Goal: Task Accomplishment & Management: Manage account settings

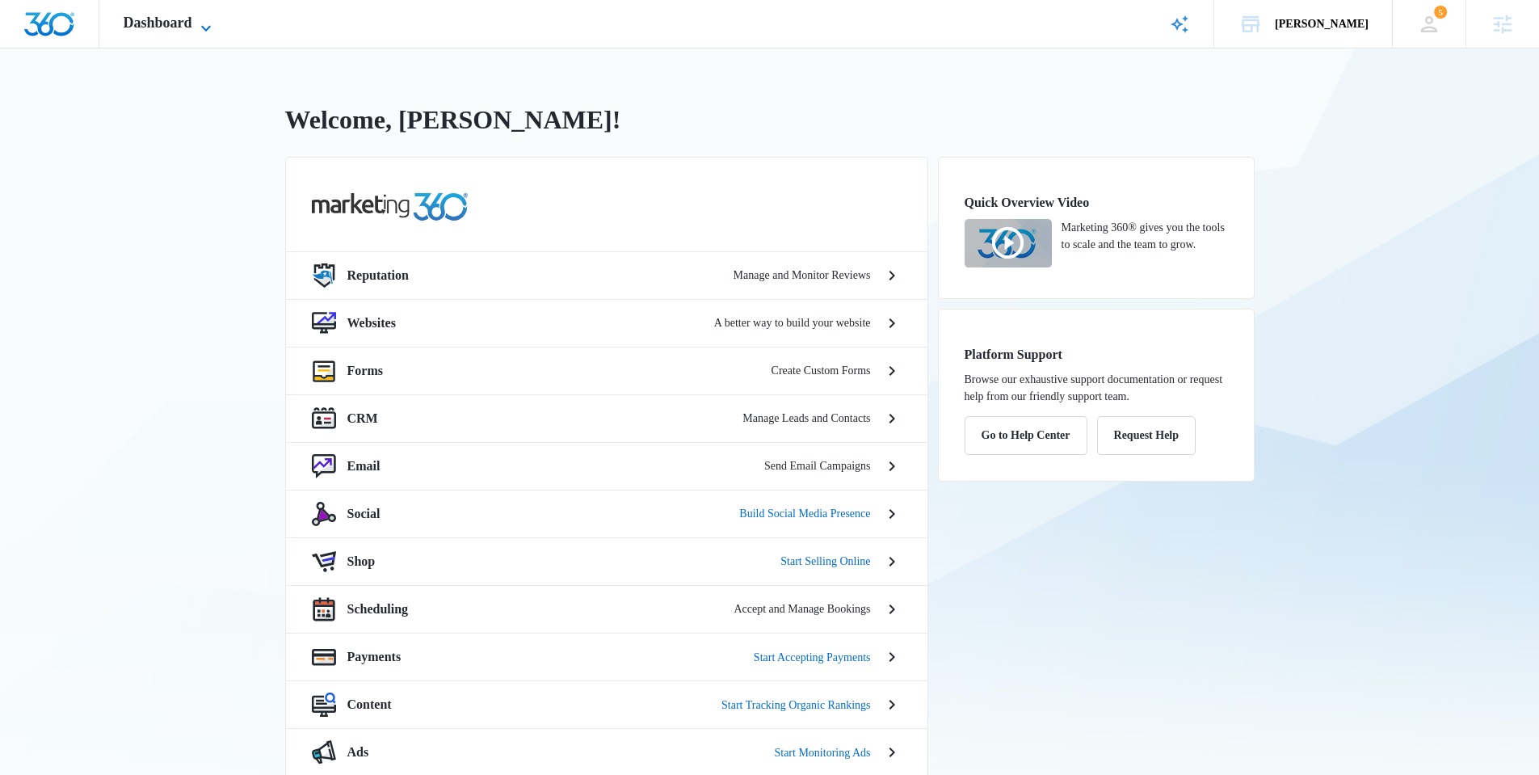
click at [161, 20] on span "Dashboard" at bounding box center [158, 23] width 69 height 17
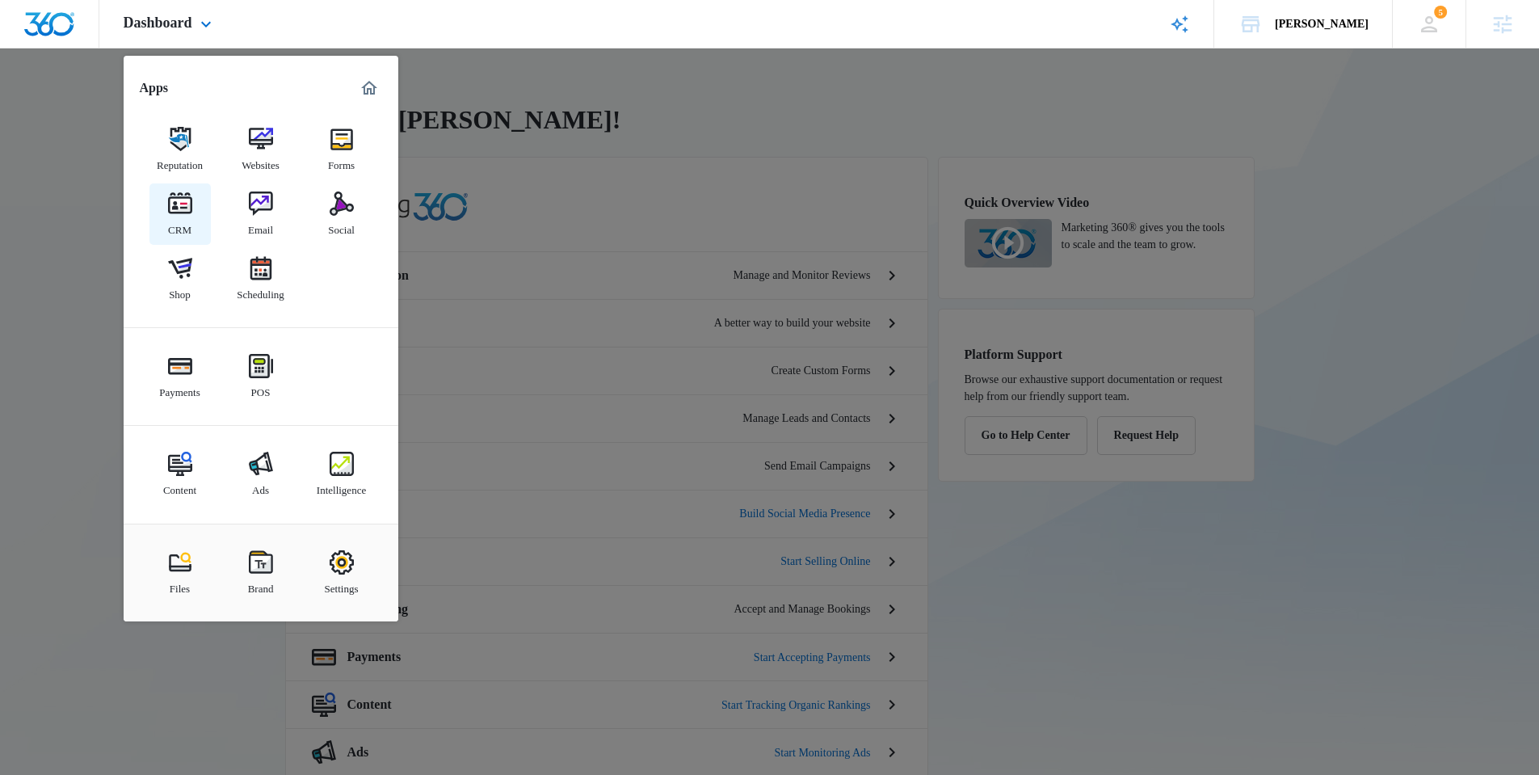
click at [180, 221] on div "CRM" at bounding box center [179, 226] width 23 height 21
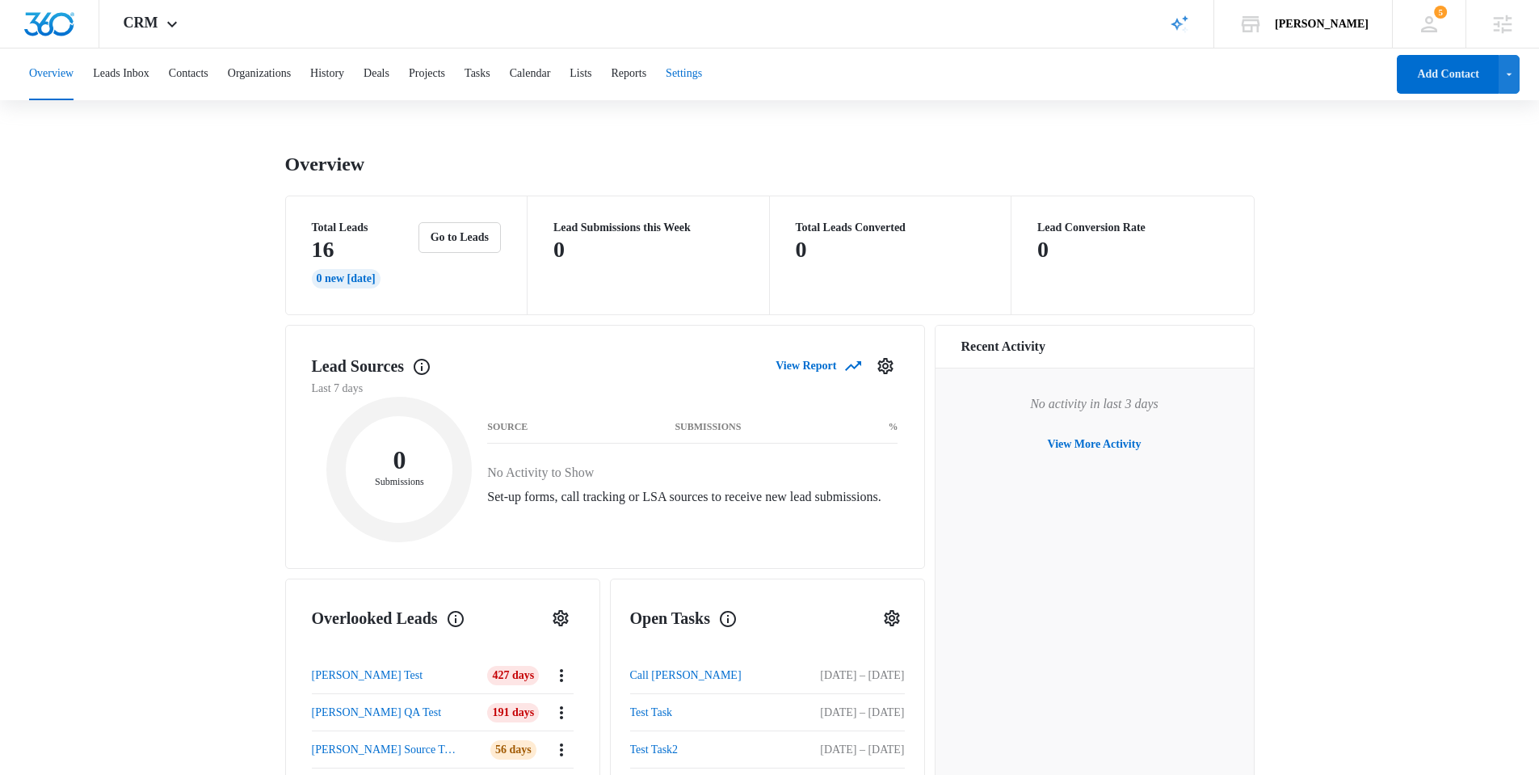
click at [702, 74] on button "Settings" at bounding box center [684, 74] width 36 height 52
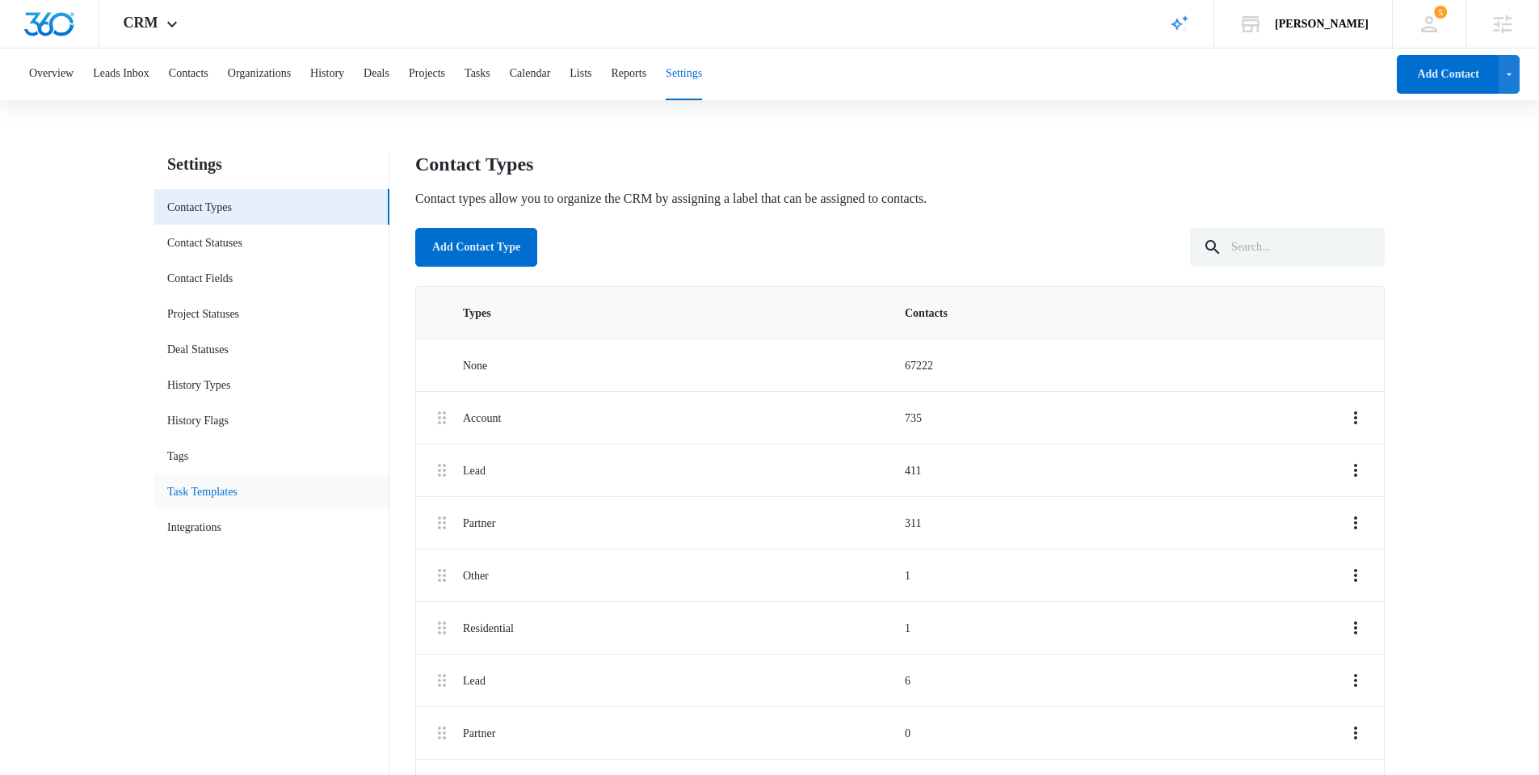
click at [237, 497] on link "Task Templates" at bounding box center [202, 491] width 70 height 17
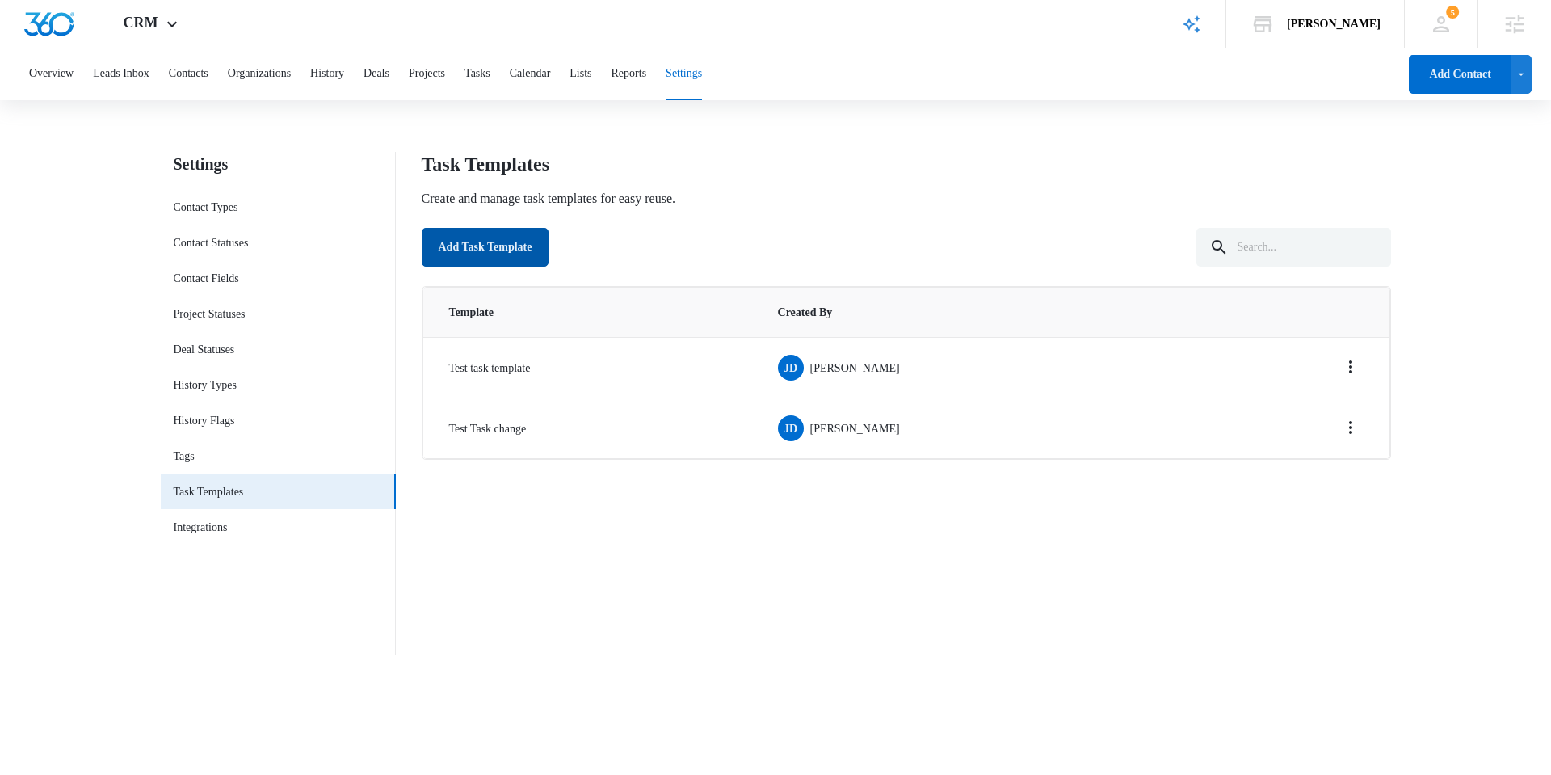
click at [533, 253] on button "Add Task Template" at bounding box center [486, 247] width 128 height 39
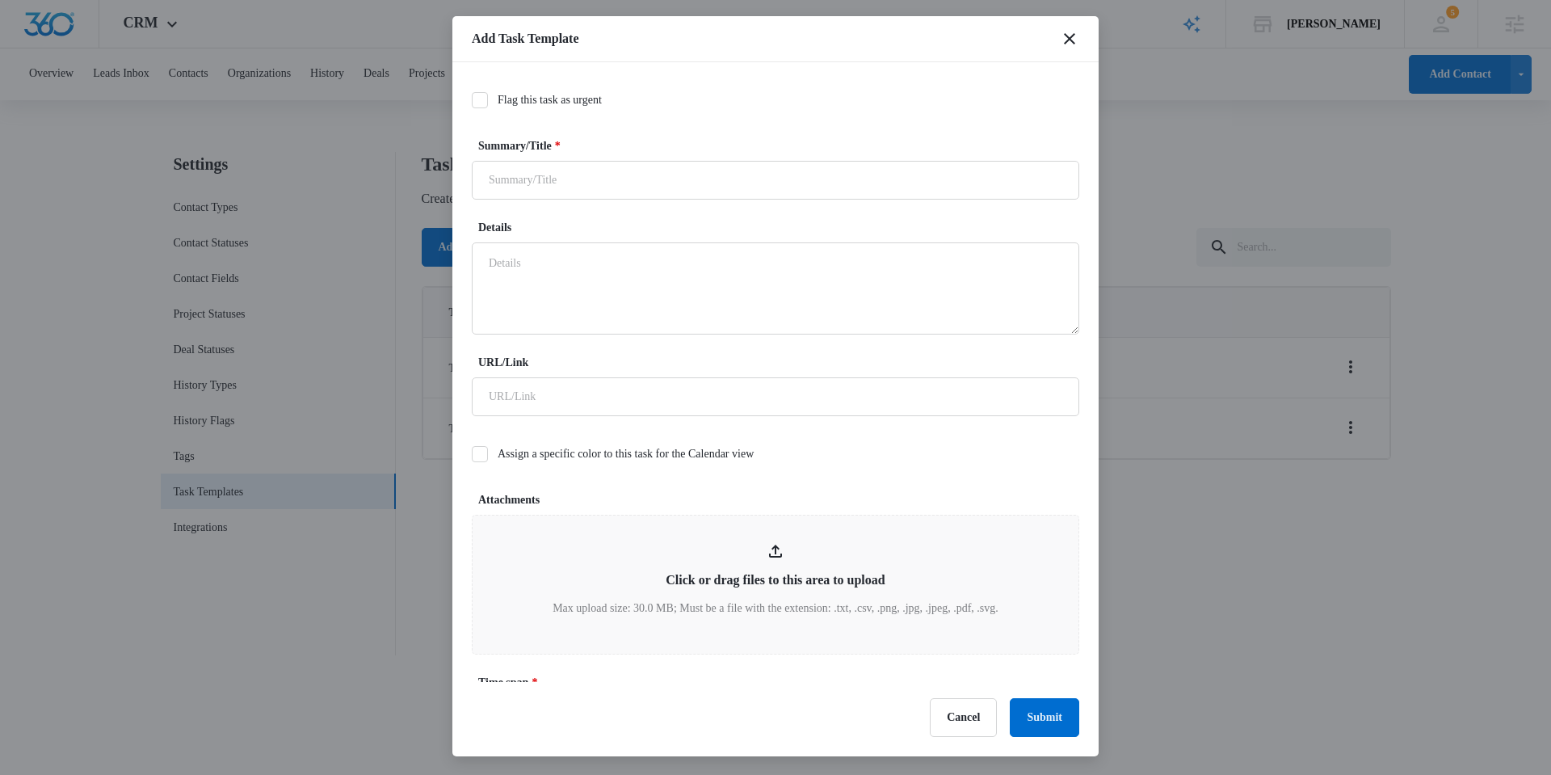
click at [622, 152] on label "Summary/Title *" at bounding box center [781, 145] width 607 height 17
click at [622, 161] on input "Summary/Title *" at bounding box center [775, 180] width 607 height 39
click at [625, 191] on input "Summary/Title *" at bounding box center [775, 180] width 607 height 39
type input "Test task 2"
click at [598, 264] on textarea "Details" at bounding box center [775, 288] width 607 height 92
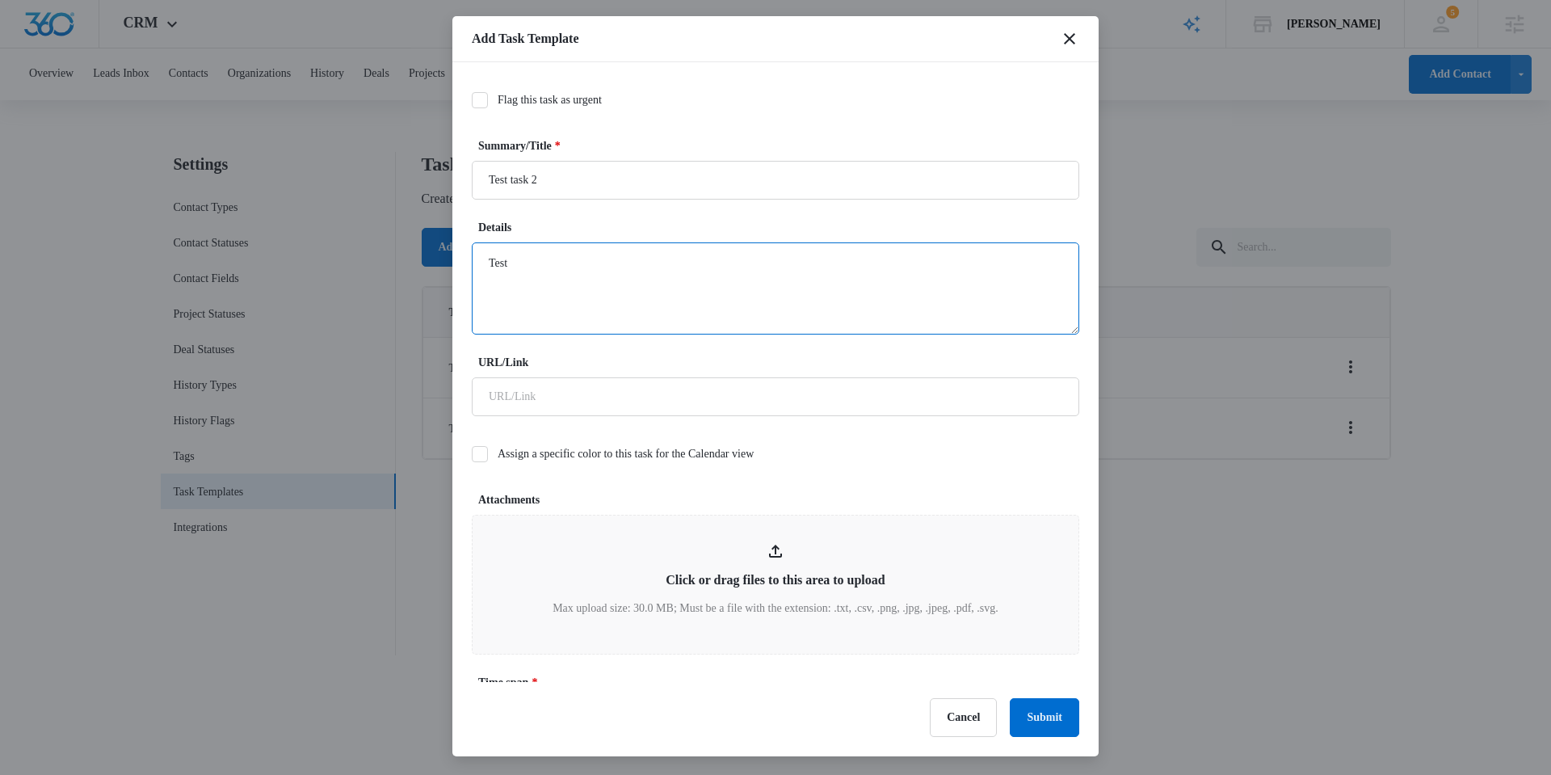
paste textarea "Test"
type textarea "Test Test Test Test"
click at [662, 389] on input "URL/Link" at bounding box center [775, 396] width 607 height 39
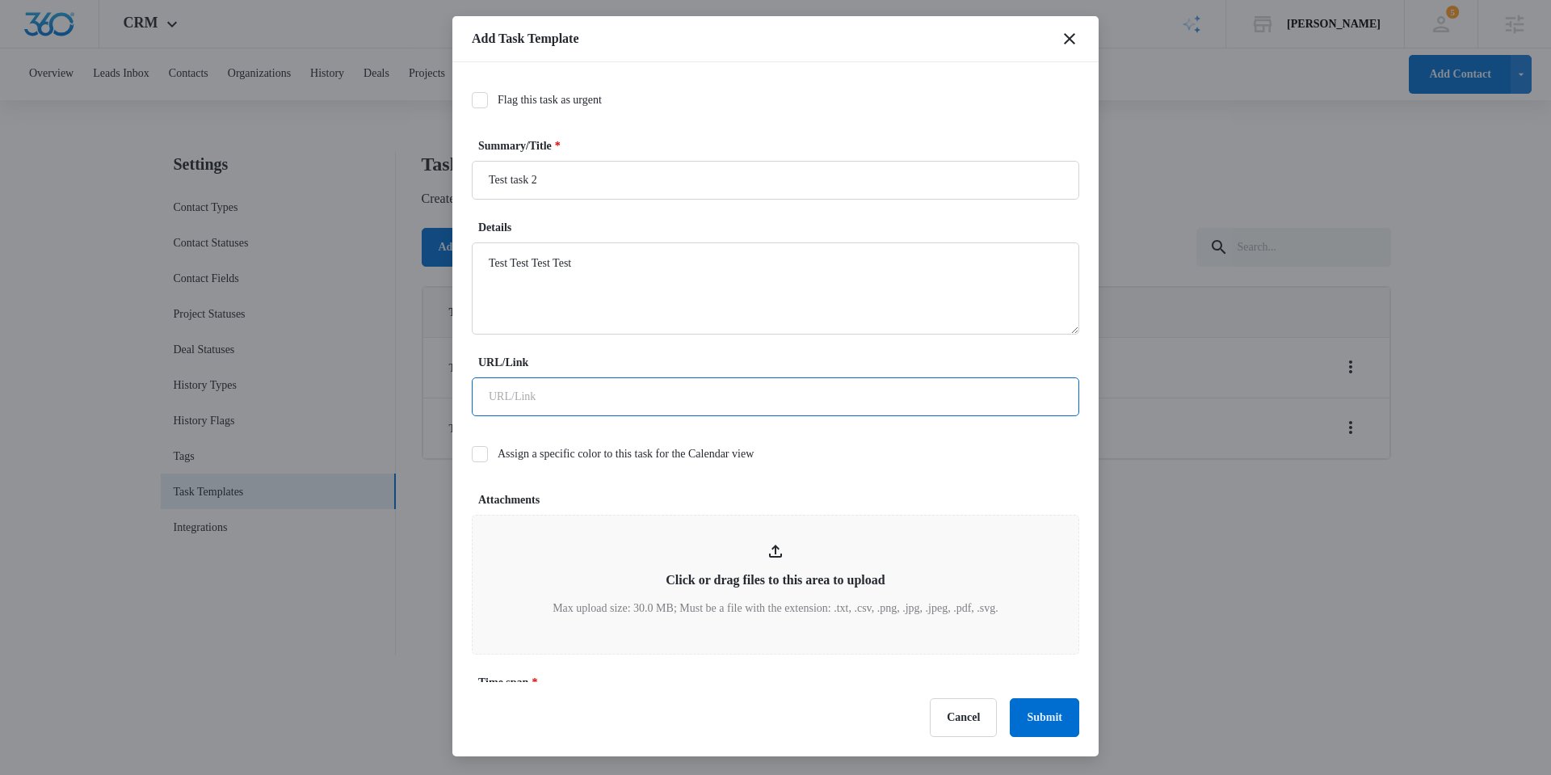
type input "[URL][DOMAIN_NAME]"
click at [901, 469] on div "Assign a specific color to this task for the Calendar view" at bounding box center [775, 453] width 607 height 36
click at [668, 457] on label "Assign a specific color to this task for the Calendar view" at bounding box center [775, 453] width 607 height 17
click at [472, 454] on input "Assign a specific color to this task for the Calendar view" at bounding box center [472, 454] width 0 height 0
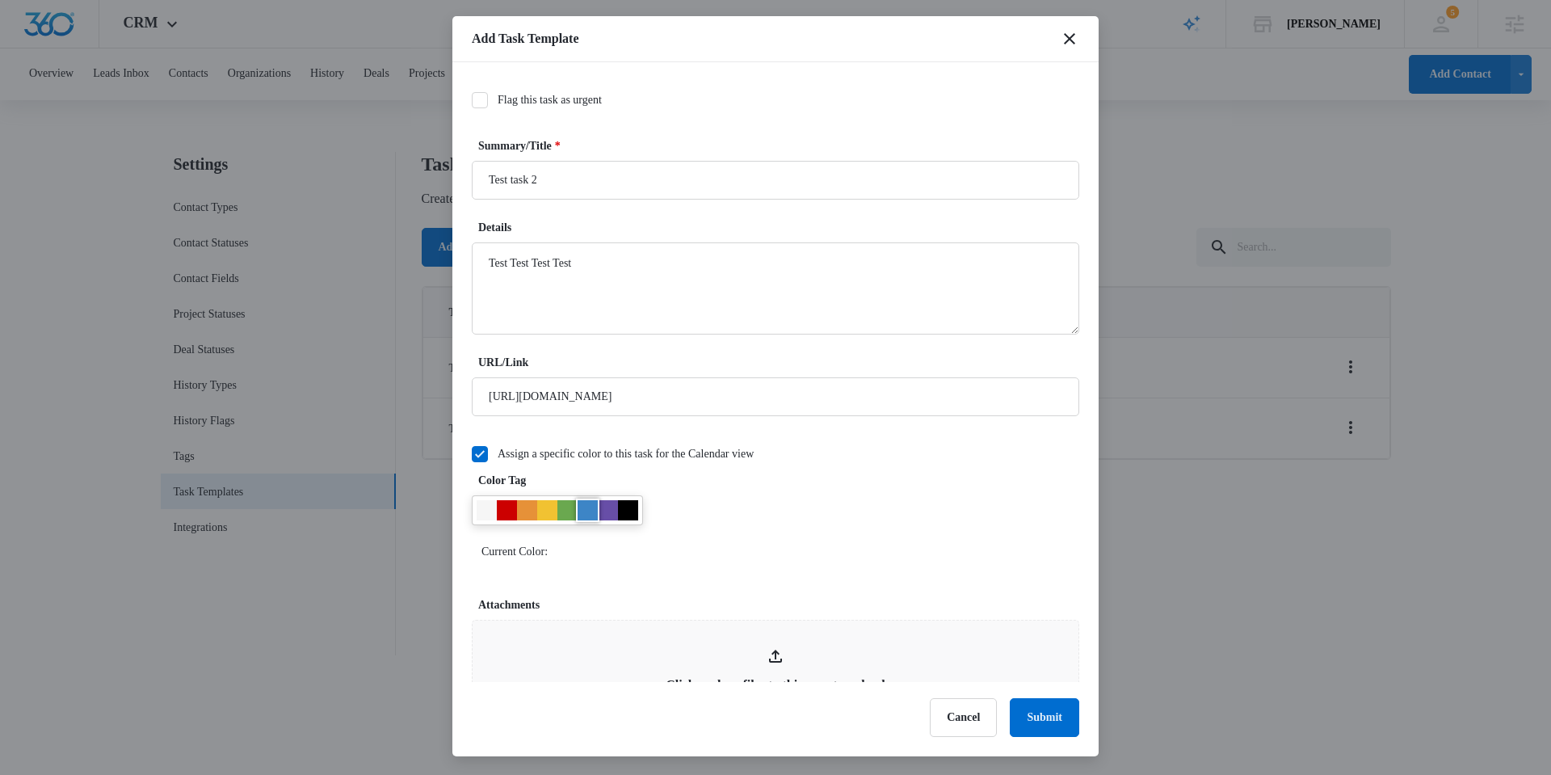
click at [592, 508] on div at bounding box center [588, 510] width 20 height 20
click at [906, 451] on label "Assign a specific color to this task for the Calendar view" at bounding box center [775, 453] width 607 height 17
click at [472, 454] on input "Assign a specific color to this task for the Calendar view" at bounding box center [472, 454] width 0 height 0
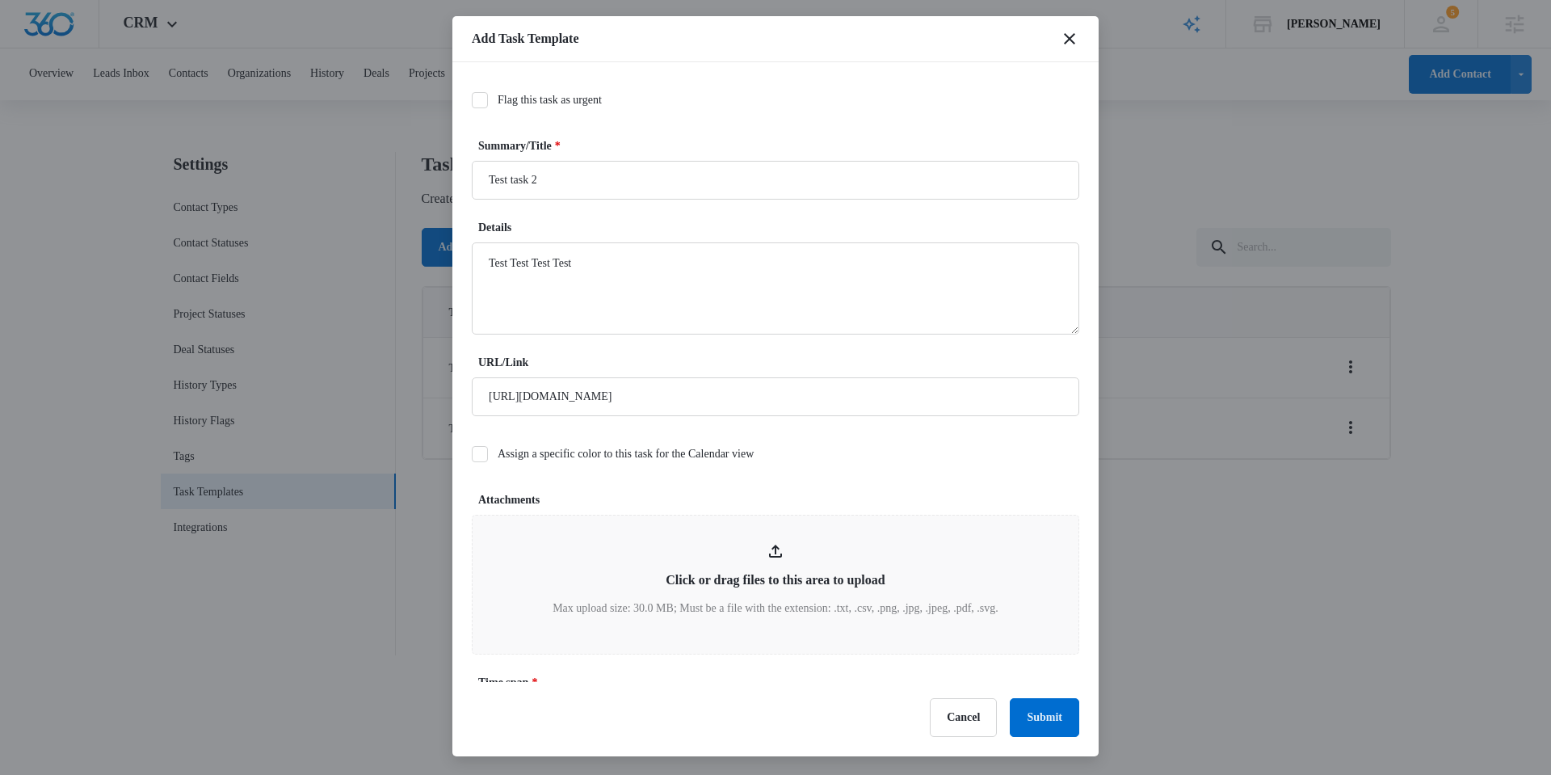
click at [660, 459] on label "Assign a specific color to this task for the Calendar view" at bounding box center [775, 453] width 607 height 17
click at [472, 454] on input "Assign a specific color to this task for the Calendar view" at bounding box center [472, 454] width 0 height 0
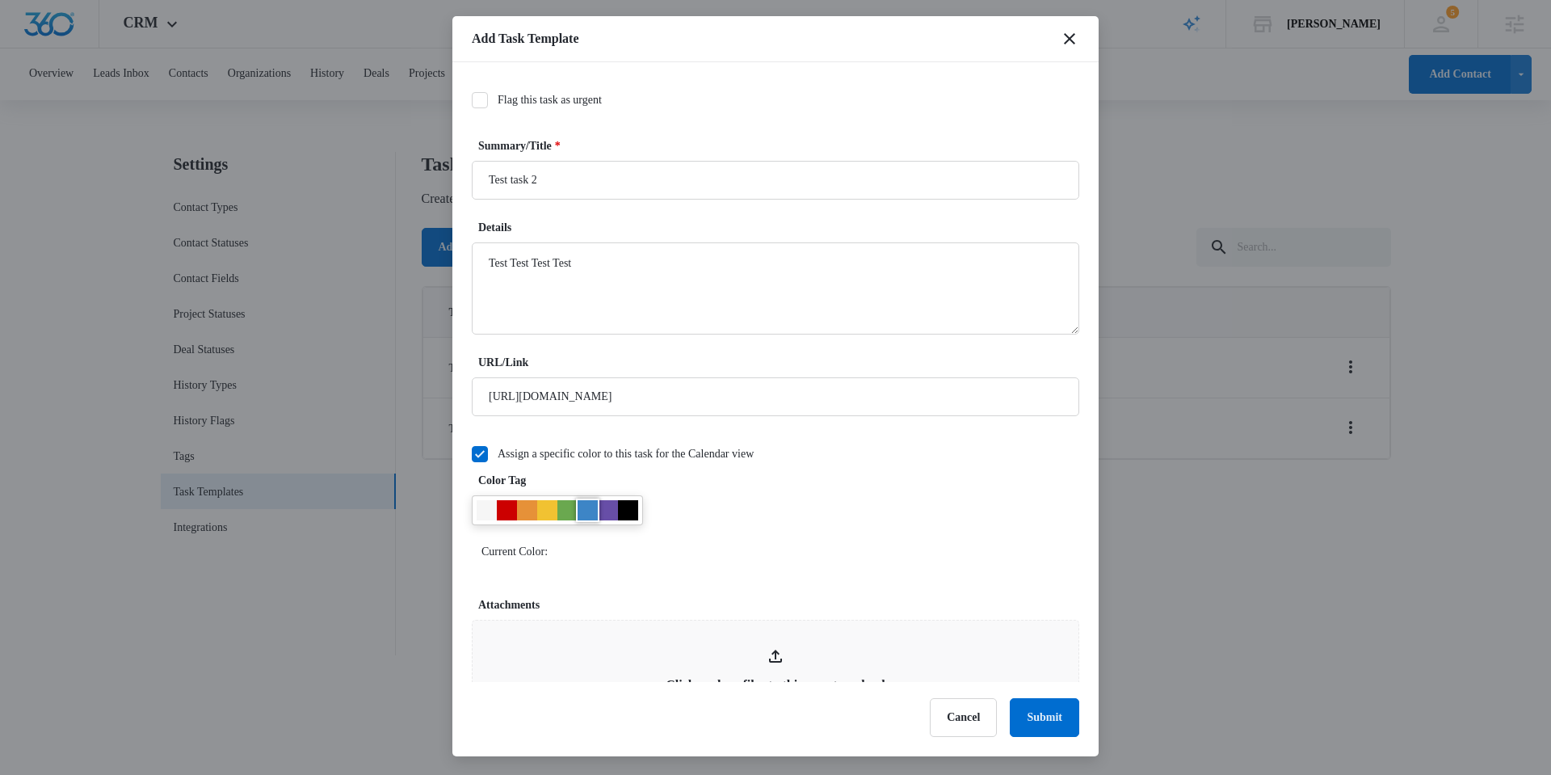
click at [584, 515] on div at bounding box center [588, 510] width 20 height 20
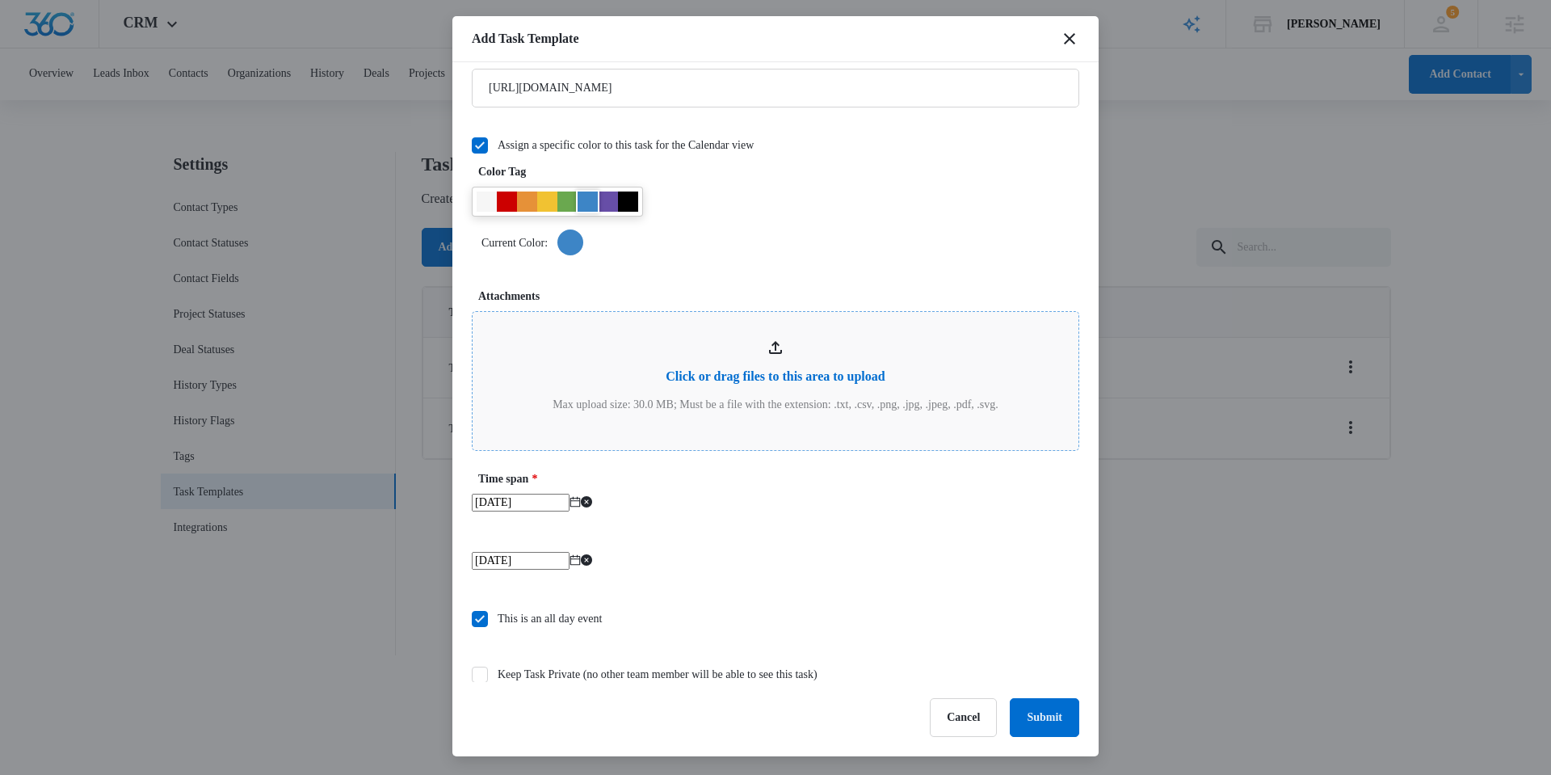
scroll to position [319, 0]
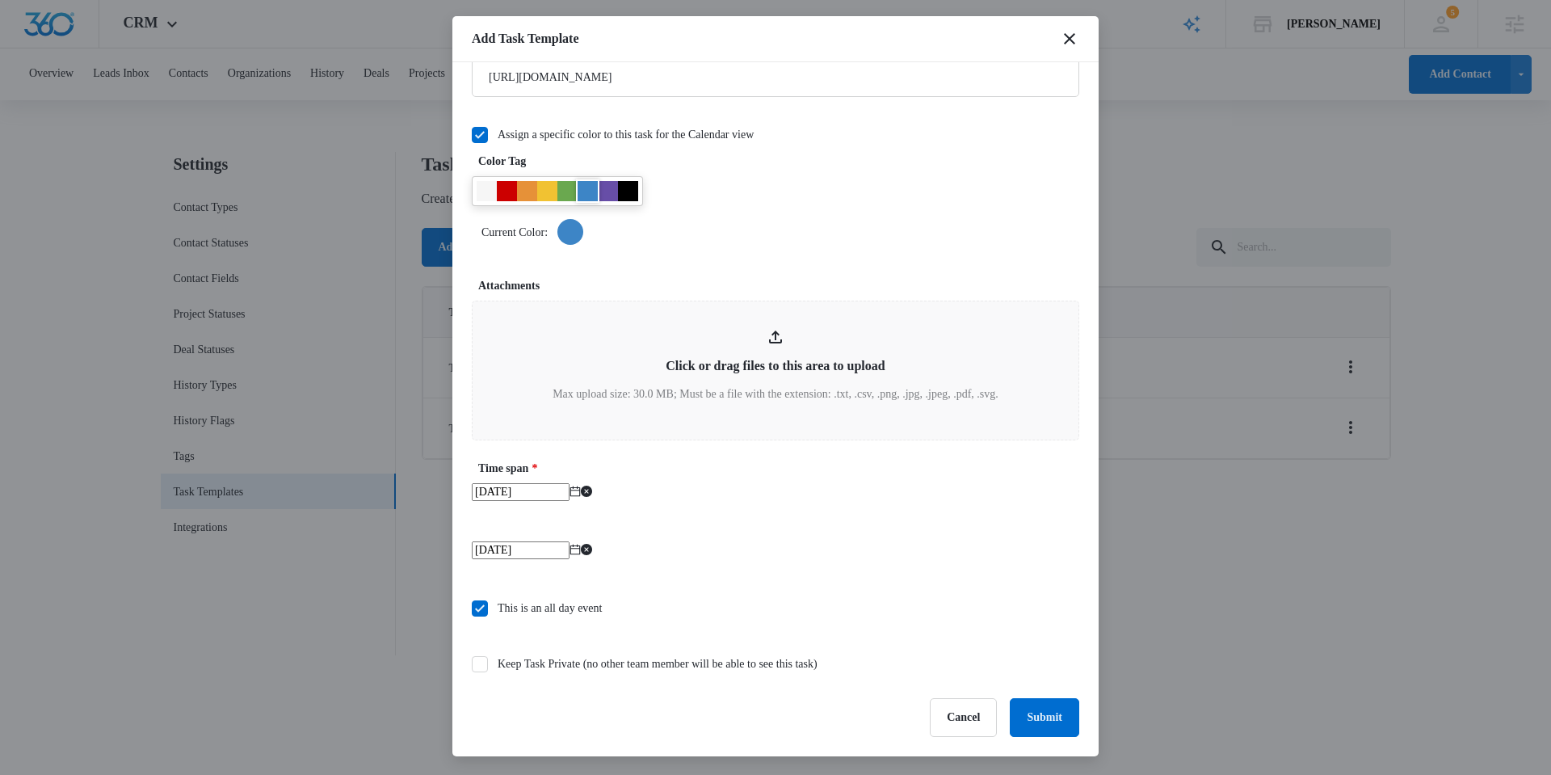
click at [557, 667] on div "Keep Task Private (no other team member will be able to see this task)" at bounding box center [658, 663] width 320 height 17
click at [472, 664] on input "Keep Task Private (no other team member will be able to see this task)" at bounding box center [472, 664] width 0 height 0
click at [1033, 725] on button "Submit" at bounding box center [1044, 717] width 69 height 39
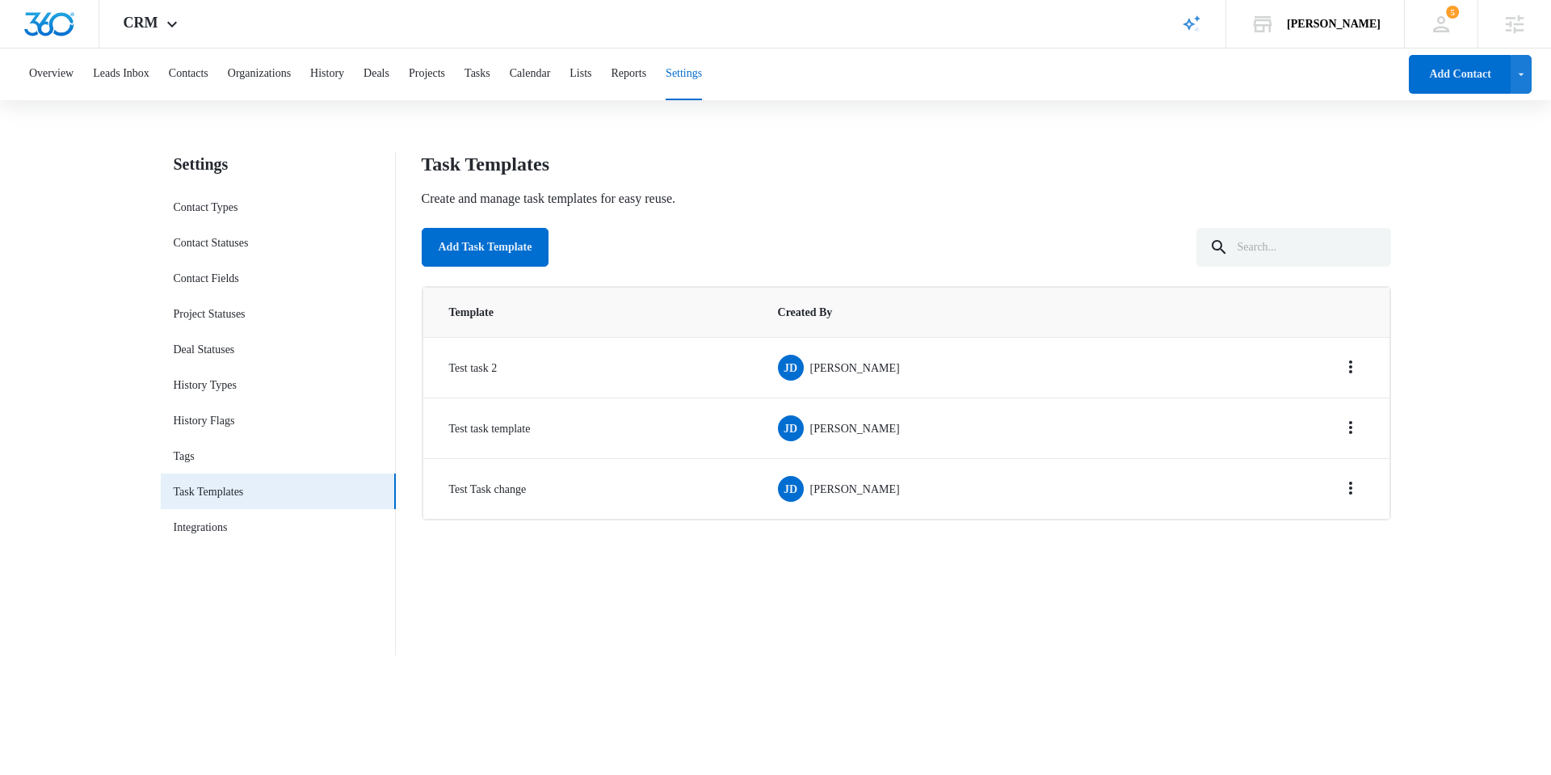
click at [561, 660] on div "Settings Contact Types Contact Statuses Contact Fields Project Statuses Deal St…" at bounding box center [776, 413] width 1230 height 523
click at [1347, 360] on icon "Overflow Menu" at bounding box center [1350, 366] width 19 height 19
click at [1167, 674] on div "Settings Contact Types Contact Statuses Contact Fields Project Statuses Deal St…" at bounding box center [776, 413] width 1230 height 523
click at [1351, 424] on icon "Overflow Menu" at bounding box center [1350, 427] width 19 height 19
click at [1339, 467] on button "Edit" at bounding box center [1319, 472] width 88 height 24
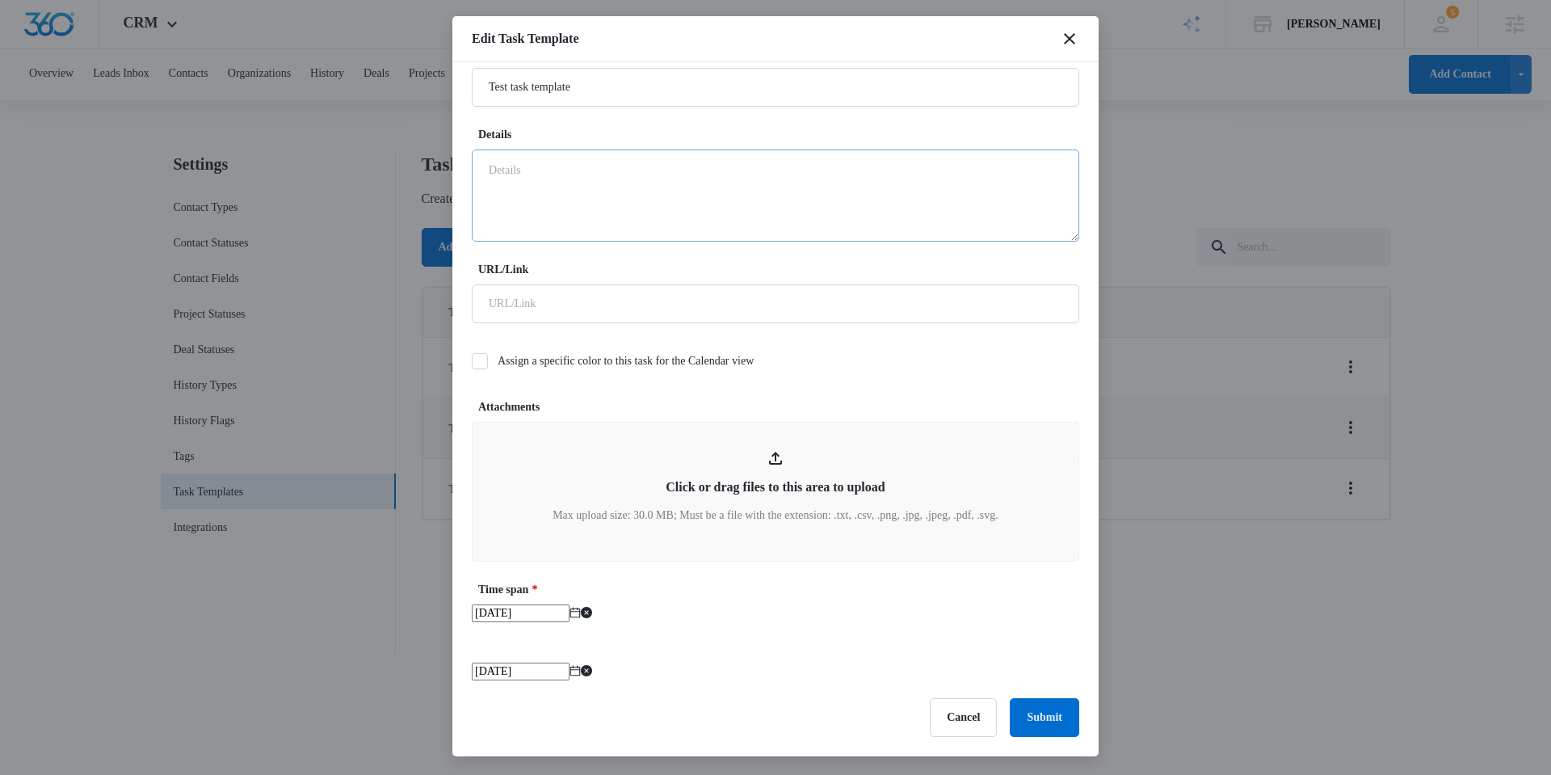
scroll to position [0, 0]
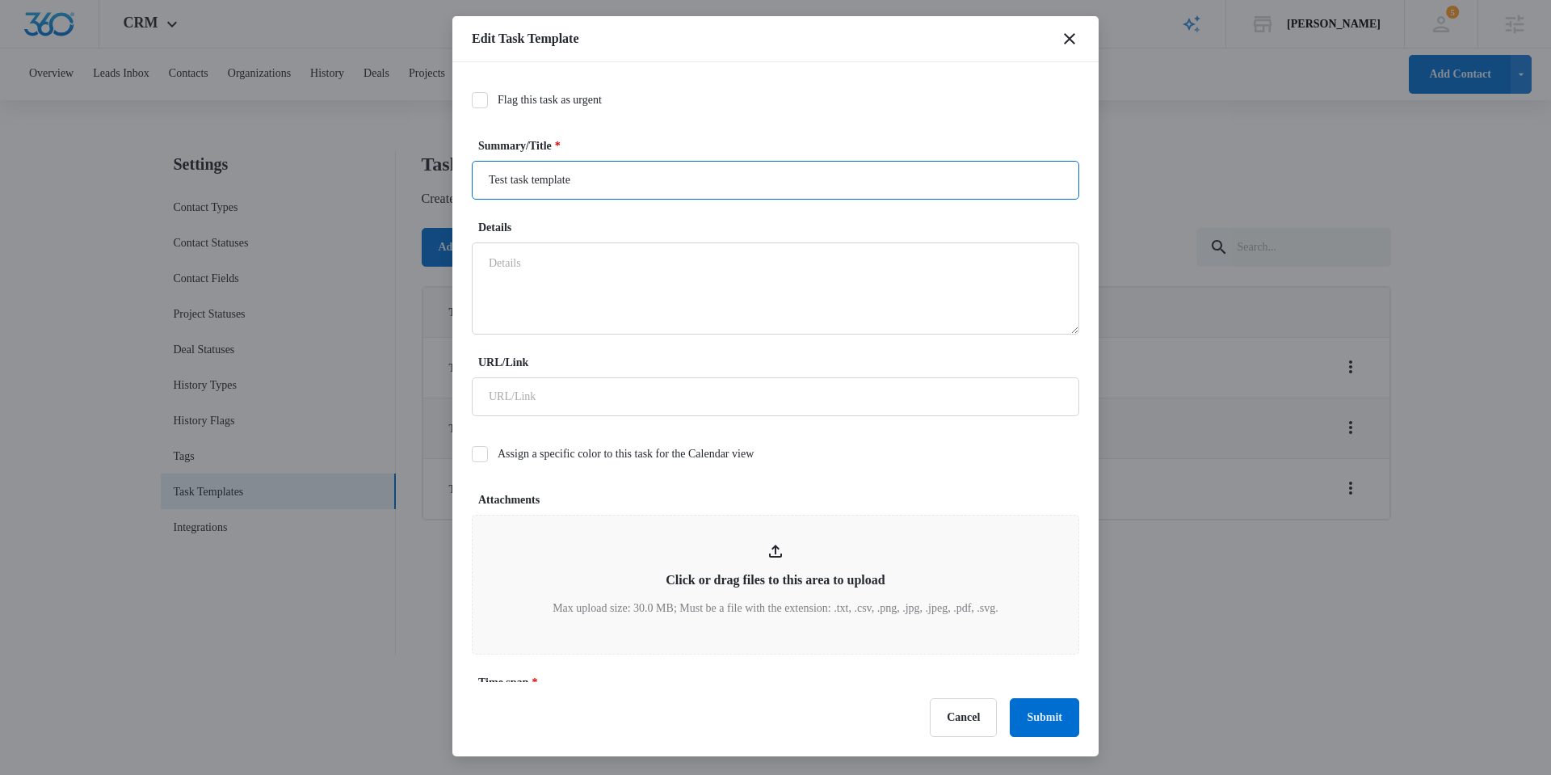
click at [624, 194] on input "Test task template" at bounding box center [775, 180] width 607 height 39
type input "Test task template blah blah"
click at [1063, 732] on button "Submit" at bounding box center [1044, 717] width 69 height 39
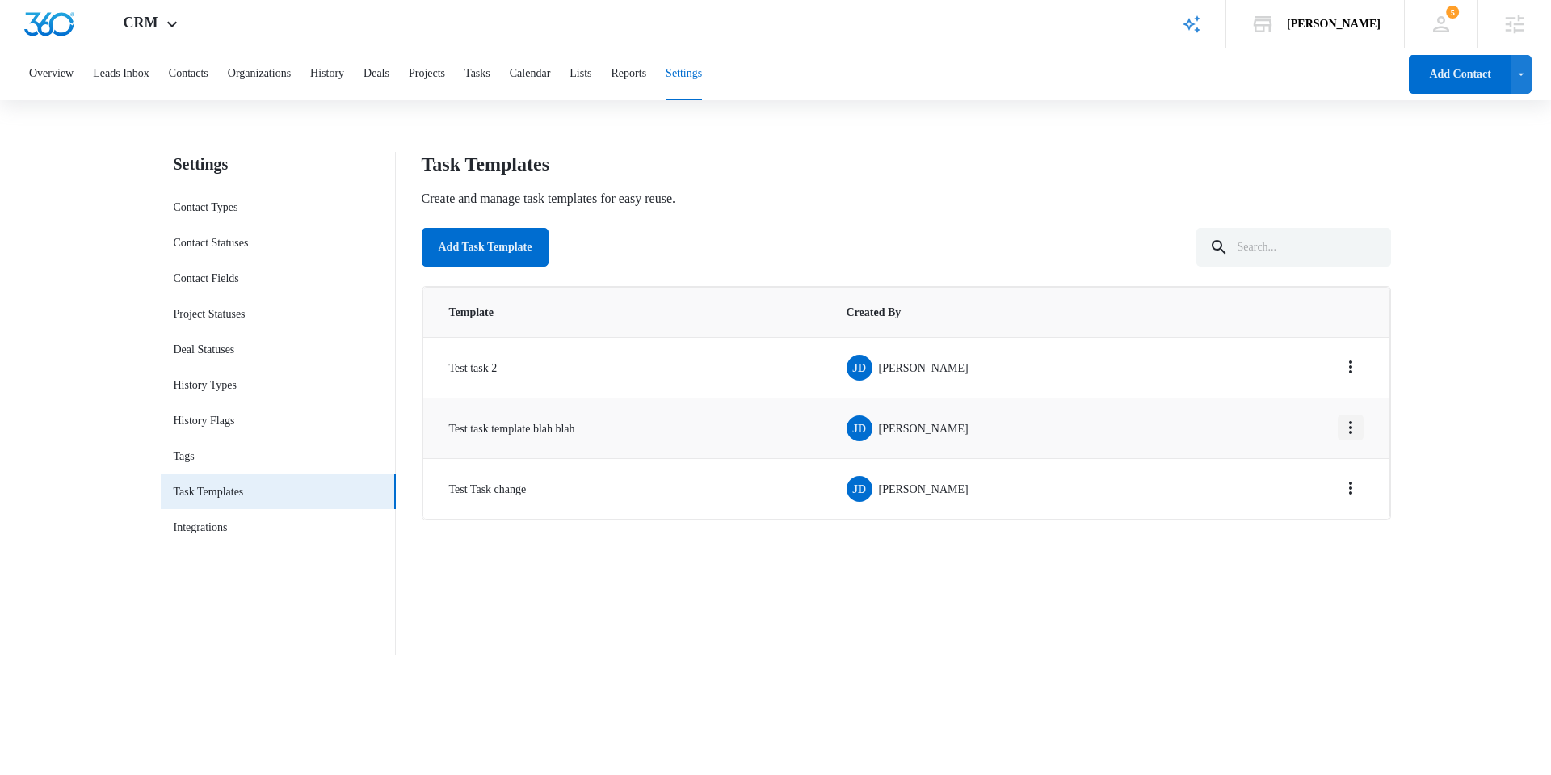
click at [1350, 427] on icon "Overflow Menu" at bounding box center [1350, 427] width 3 height 13
click at [1326, 467] on button "Edit" at bounding box center [1319, 472] width 88 height 24
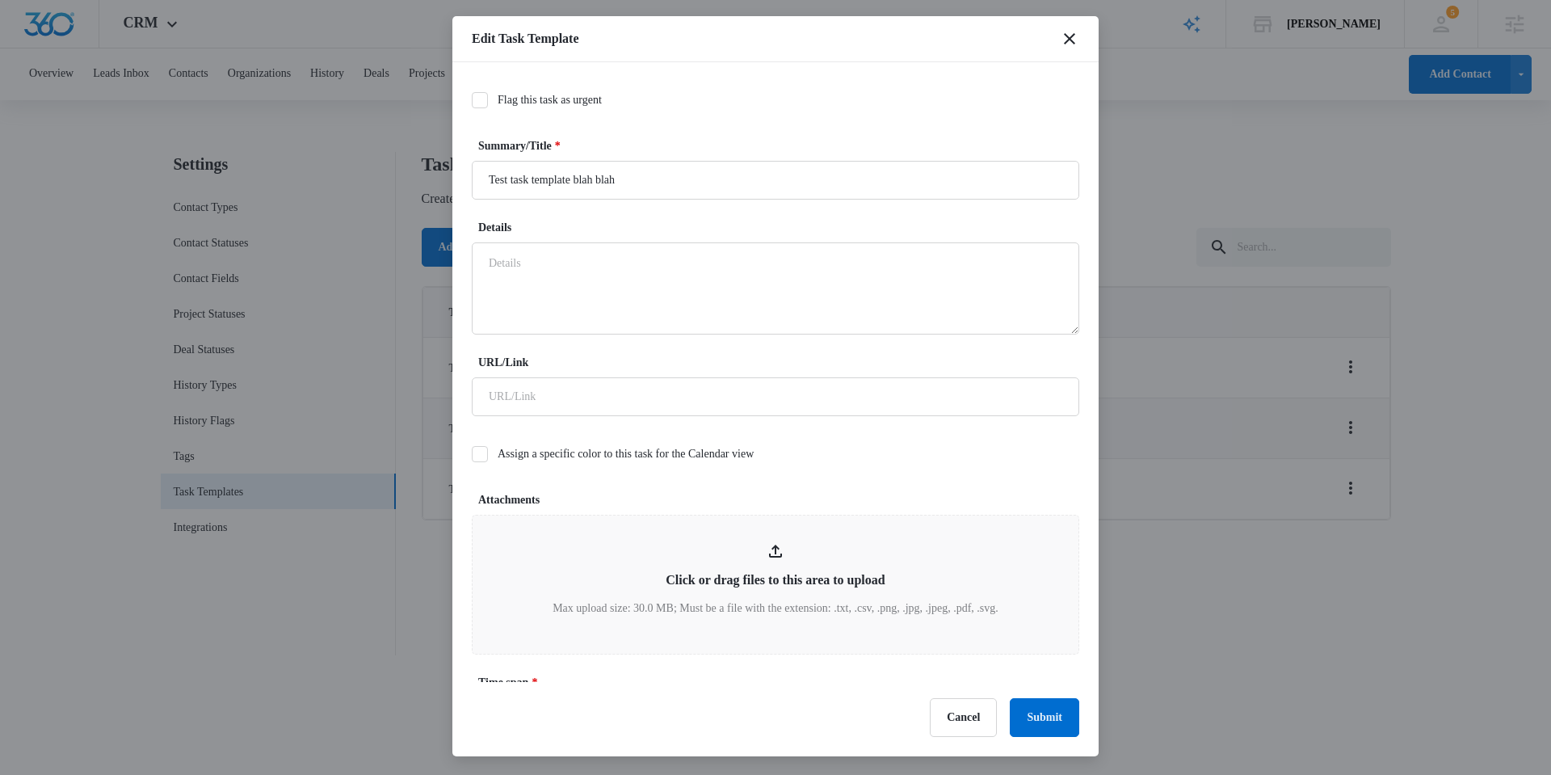
click at [489, 93] on label "Flag this task as urgent" at bounding box center [775, 99] width 607 height 17
click at [472, 100] on input "Flag this task as urgent" at bounding box center [472, 100] width 0 height 0
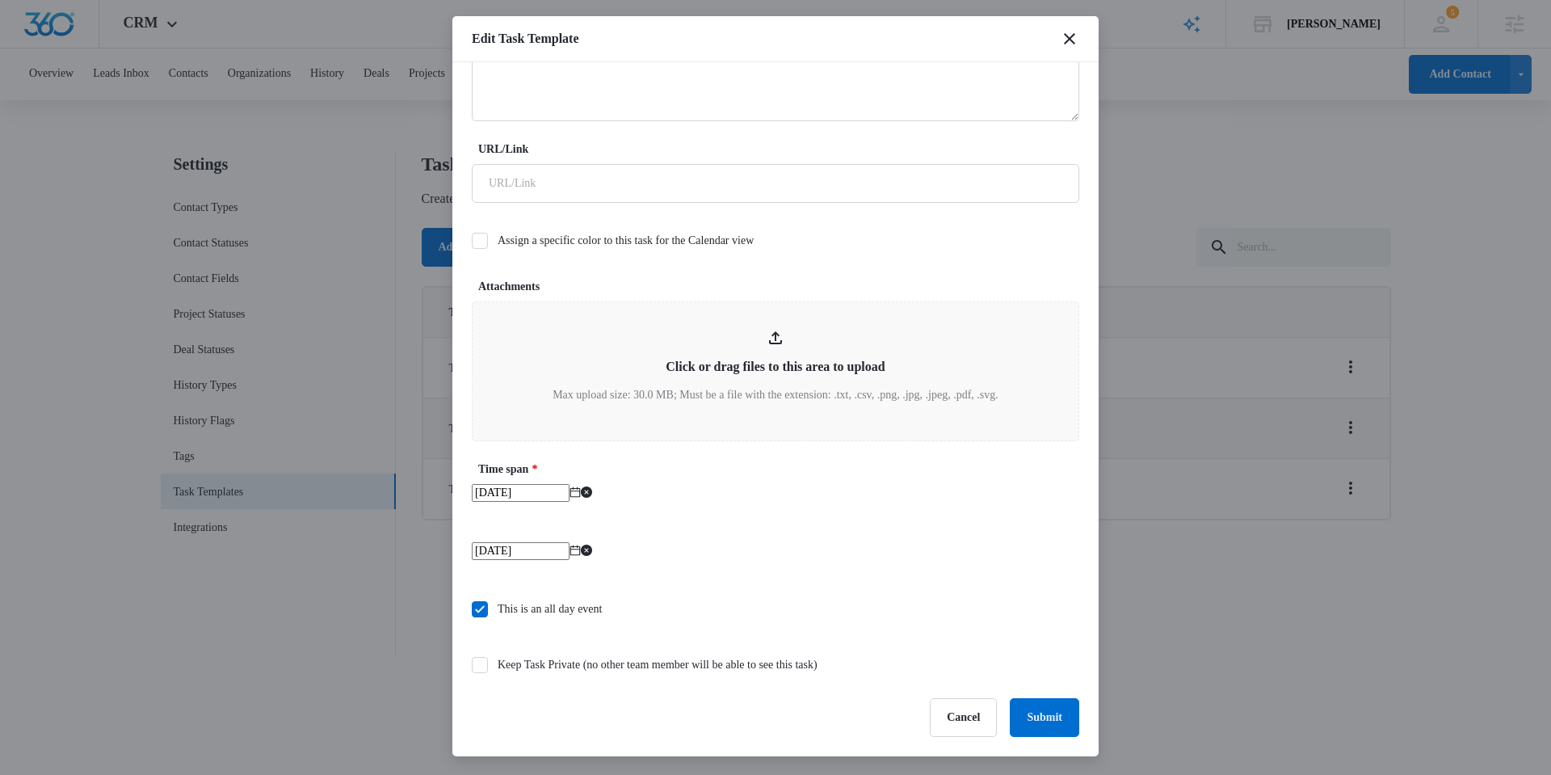
scroll to position [214, 0]
click at [1043, 703] on button "Submit" at bounding box center [1044, 717] width 69 height 39
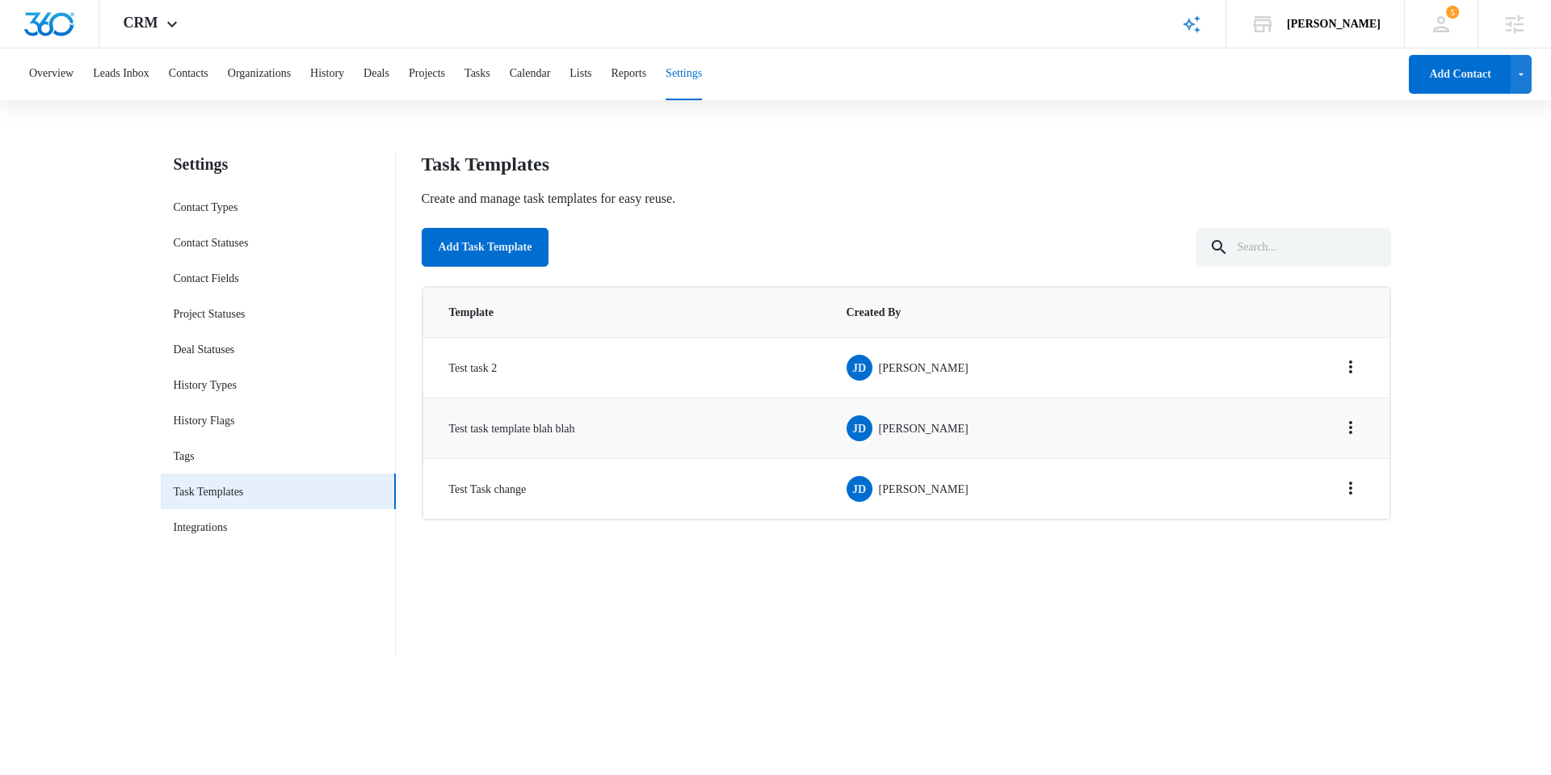
click at [693, 663] on div "Settings Contact Types Contact Statuses Contact Fields Project Statuses Deal St…" at bounding box center [776, 413] width 1230 height 523
click at [510, 74] on div "Overview Leads Inbox Contacts Organizations History Deals Projects Tasks Calend…" at bounding box center [708, 74] width 1378 height 52
click at [490, 73] on button "Tasks" at bounding box center [477, 74] width 26 height 52
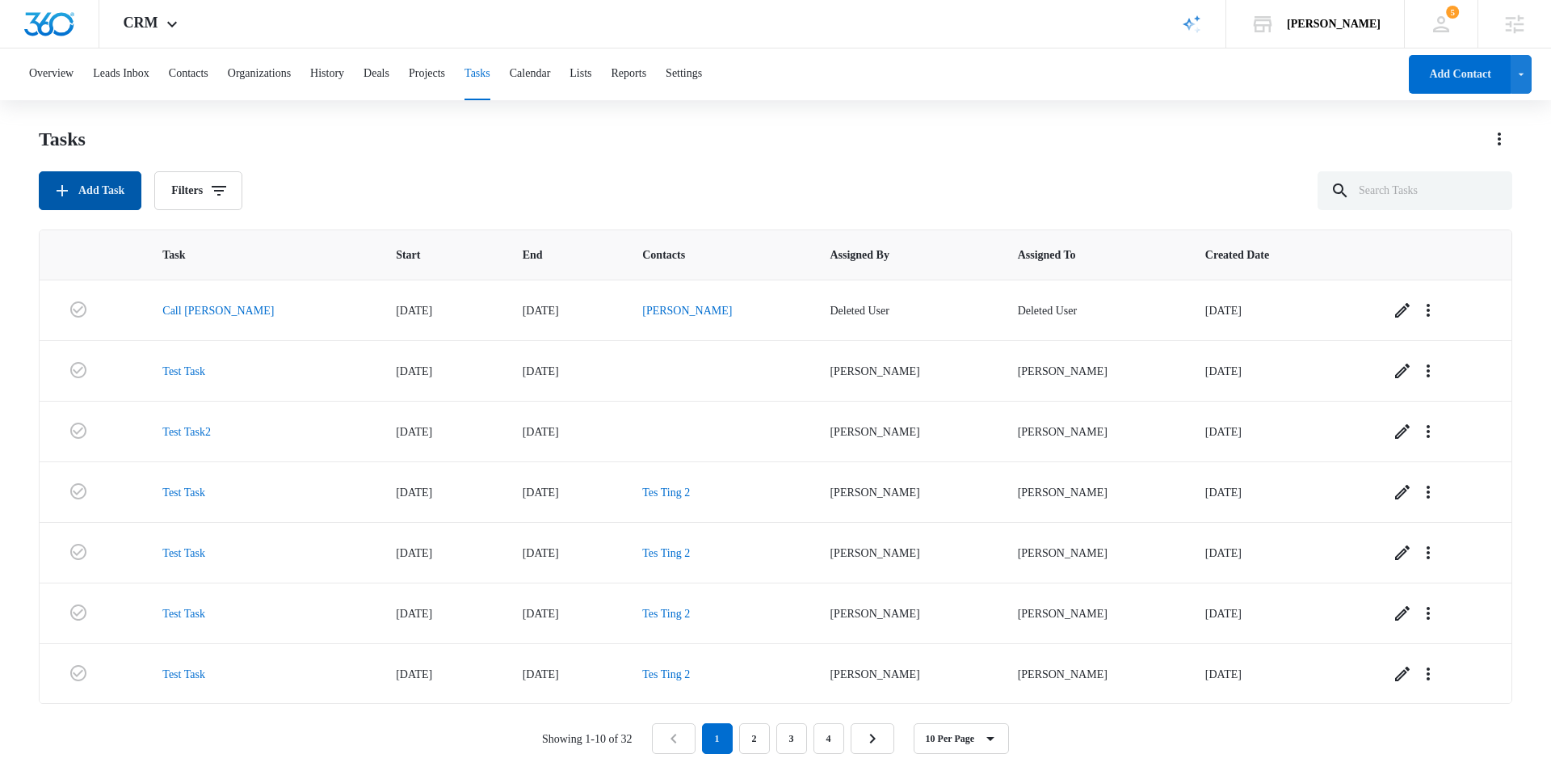
click at [103, 196] on button "Add Task" at bounding box center [90, 190] width 103 height 39
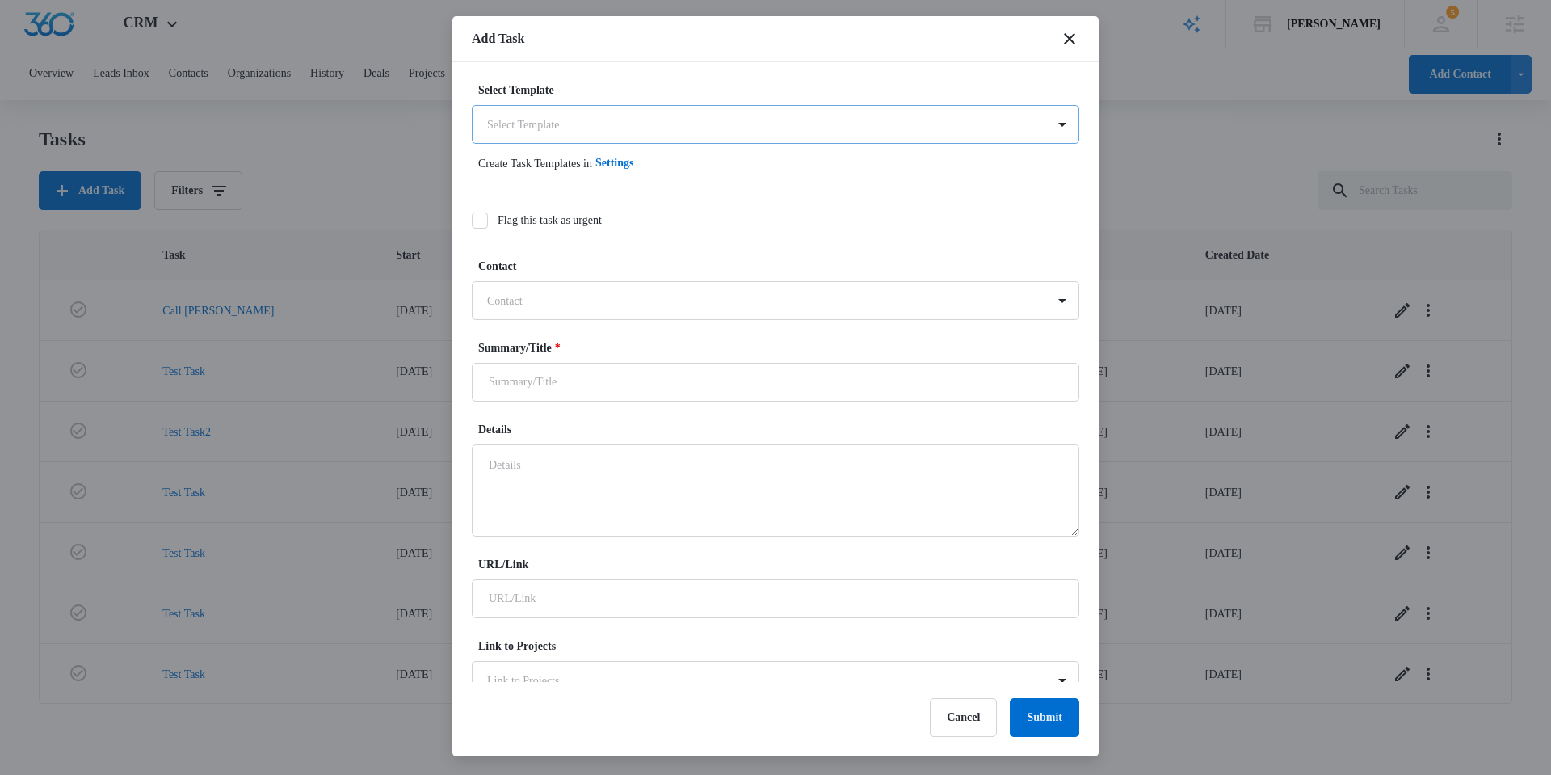
click at [602, 132] on body "CRM Apps Reputation Websites Forms CRM Email Social Shop Scheduling Payments PO…" at bounding box center [775, 386] width 1551 height 773
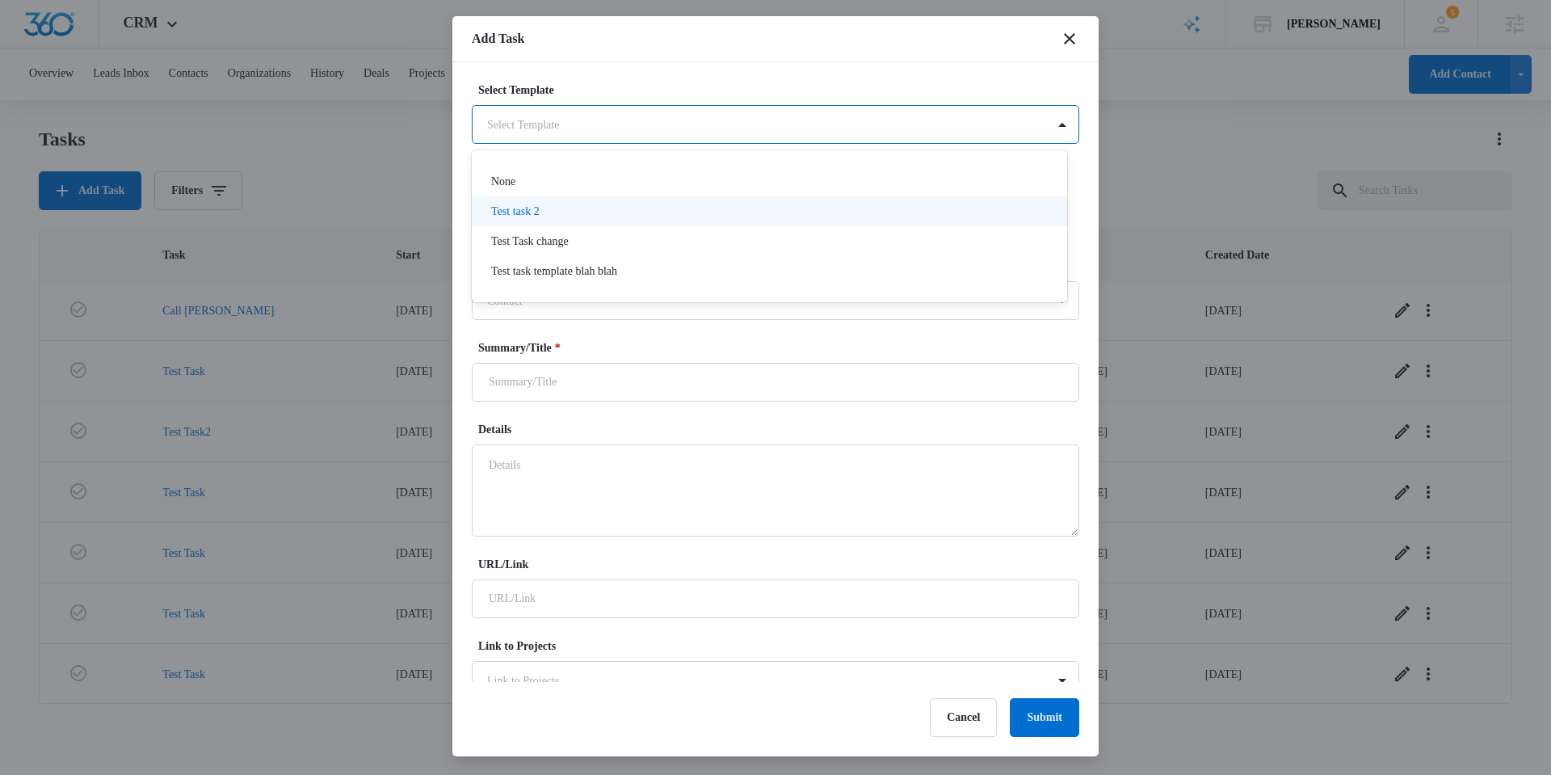
click at [611, 216] on div "Test task 2" at bounding box center [767, 211] width 553 height 17
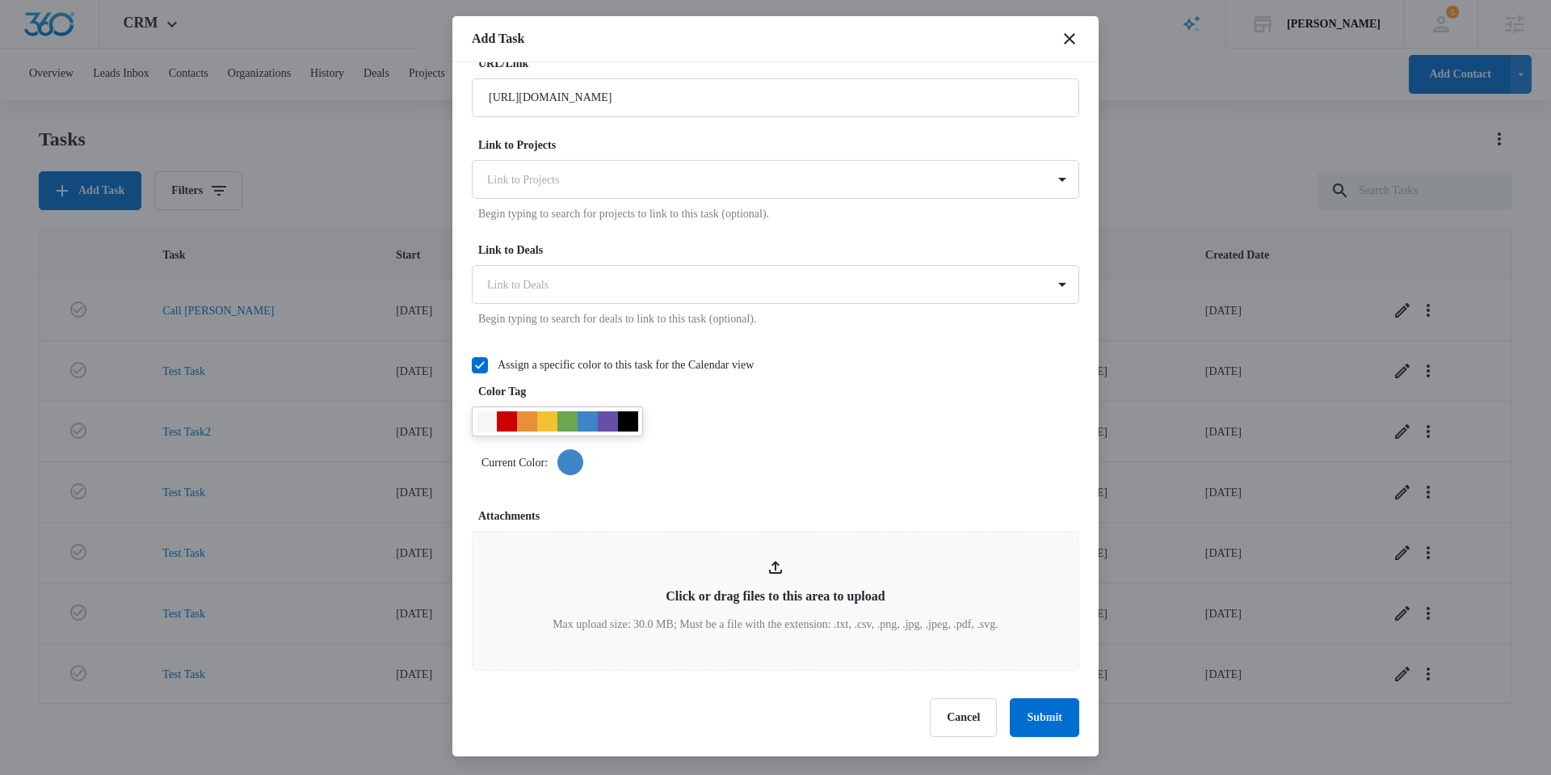
scroll to position [977, 0]
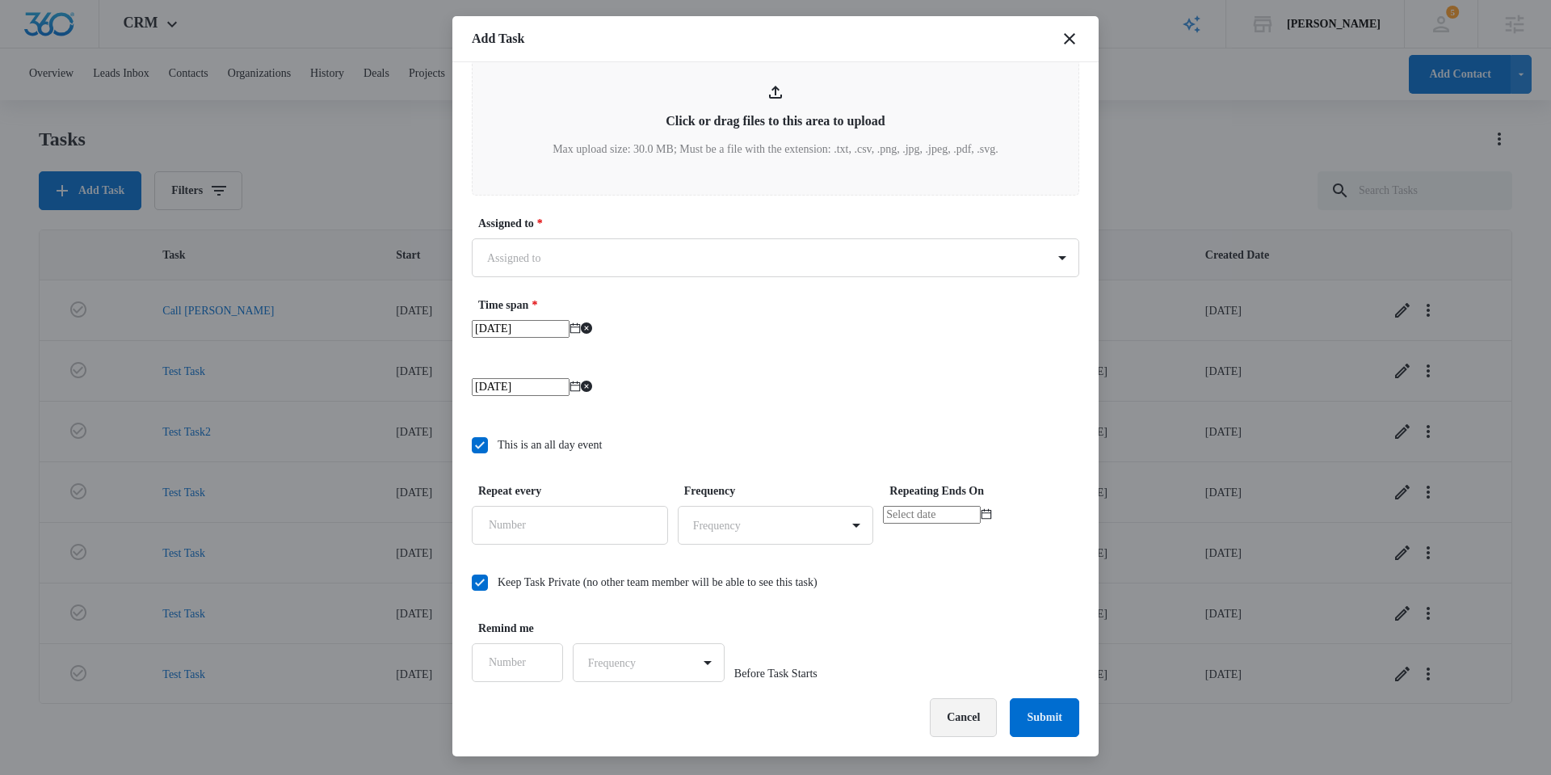
click at [965, 704] on button "Cancel" at bounding box center [963, 717] width 67 height 39
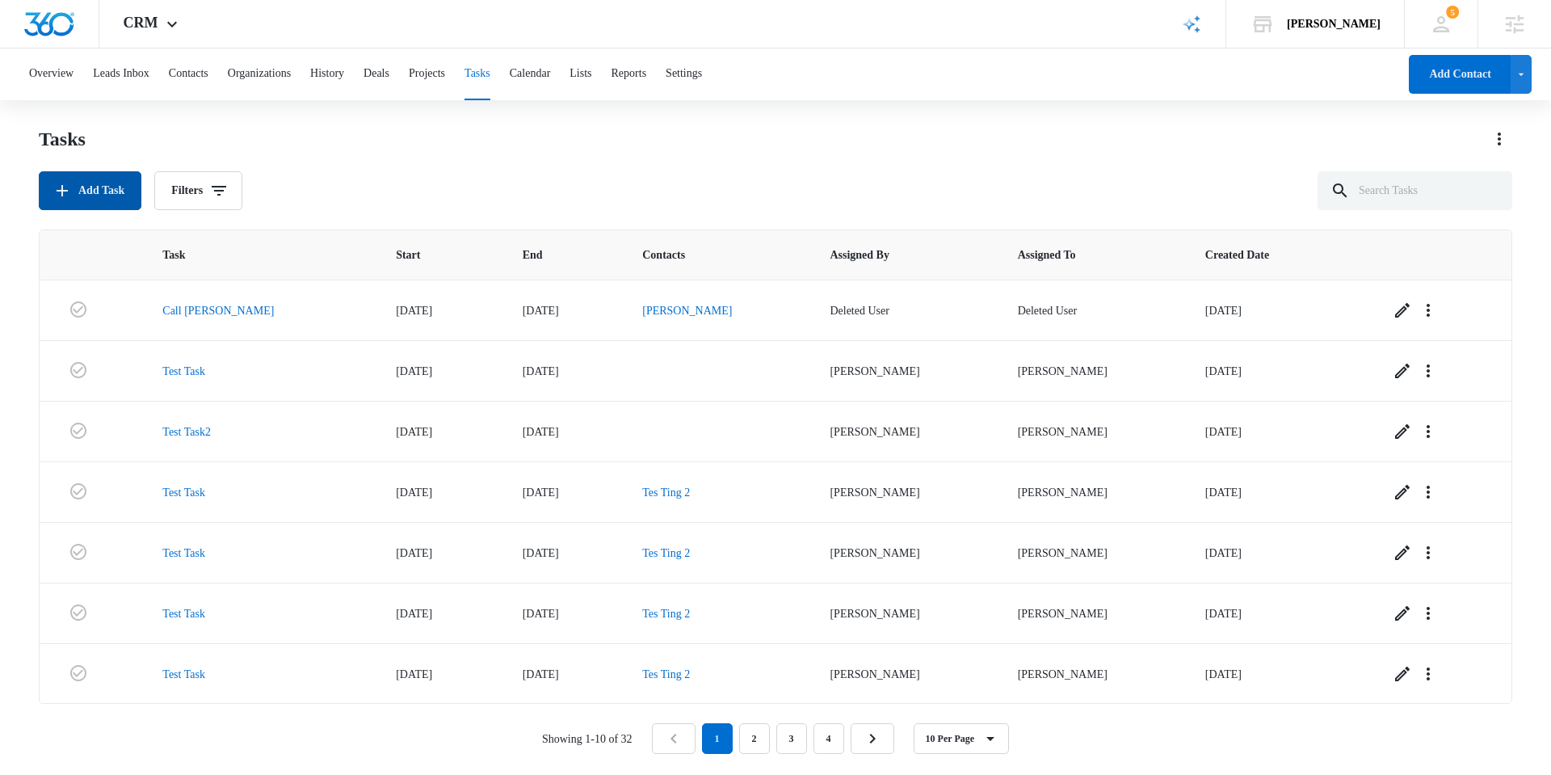
click at [116, 180] on button "Add Task" at bounding box center [90, 190] width 103 height 39
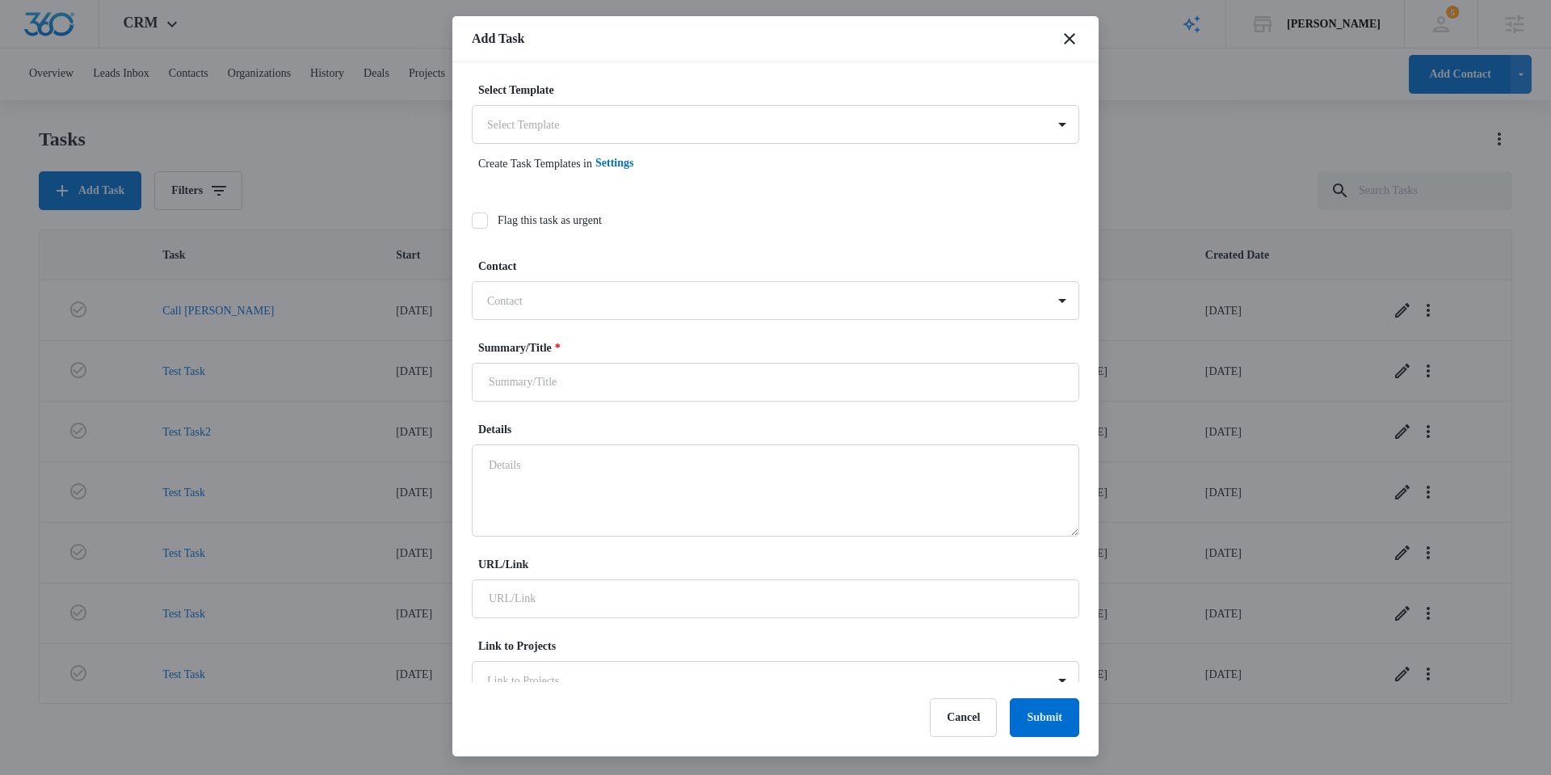
type input "[DATE]"
click at [599, 120] on body "CRM Apps Reputation Websites Forms CRM Email Social Shop Scheduling Payments PO…" at bounding box center [775, 386] width 1551 height 773
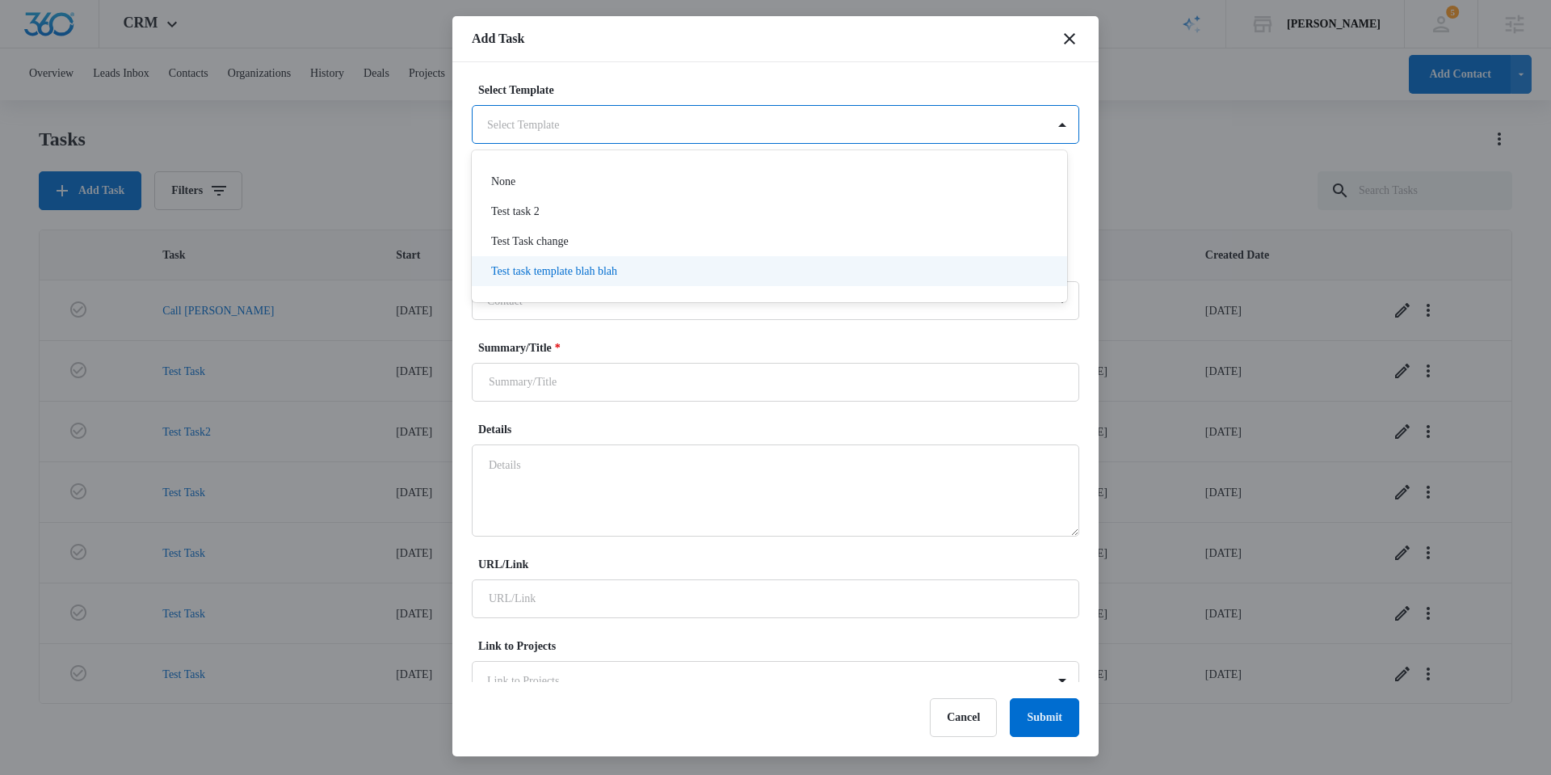
click at [597, 270] on p "Test task template blah blah" at bounding box center [554, 271] width 126 height 17
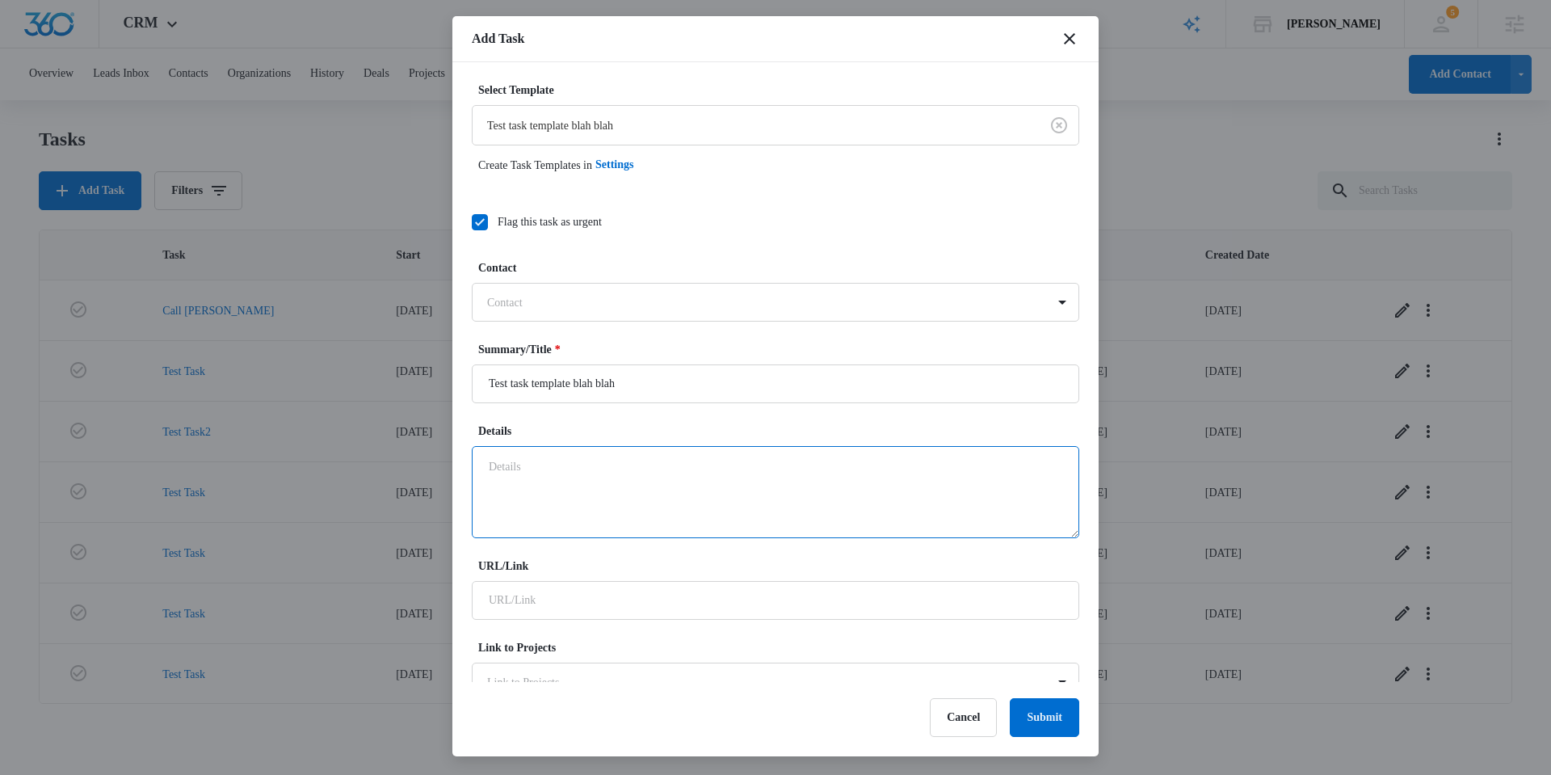
click at [689, 470] on textarea "Details" at bounding box center [775, 492] width 607 height 92
paste textarea "Test"
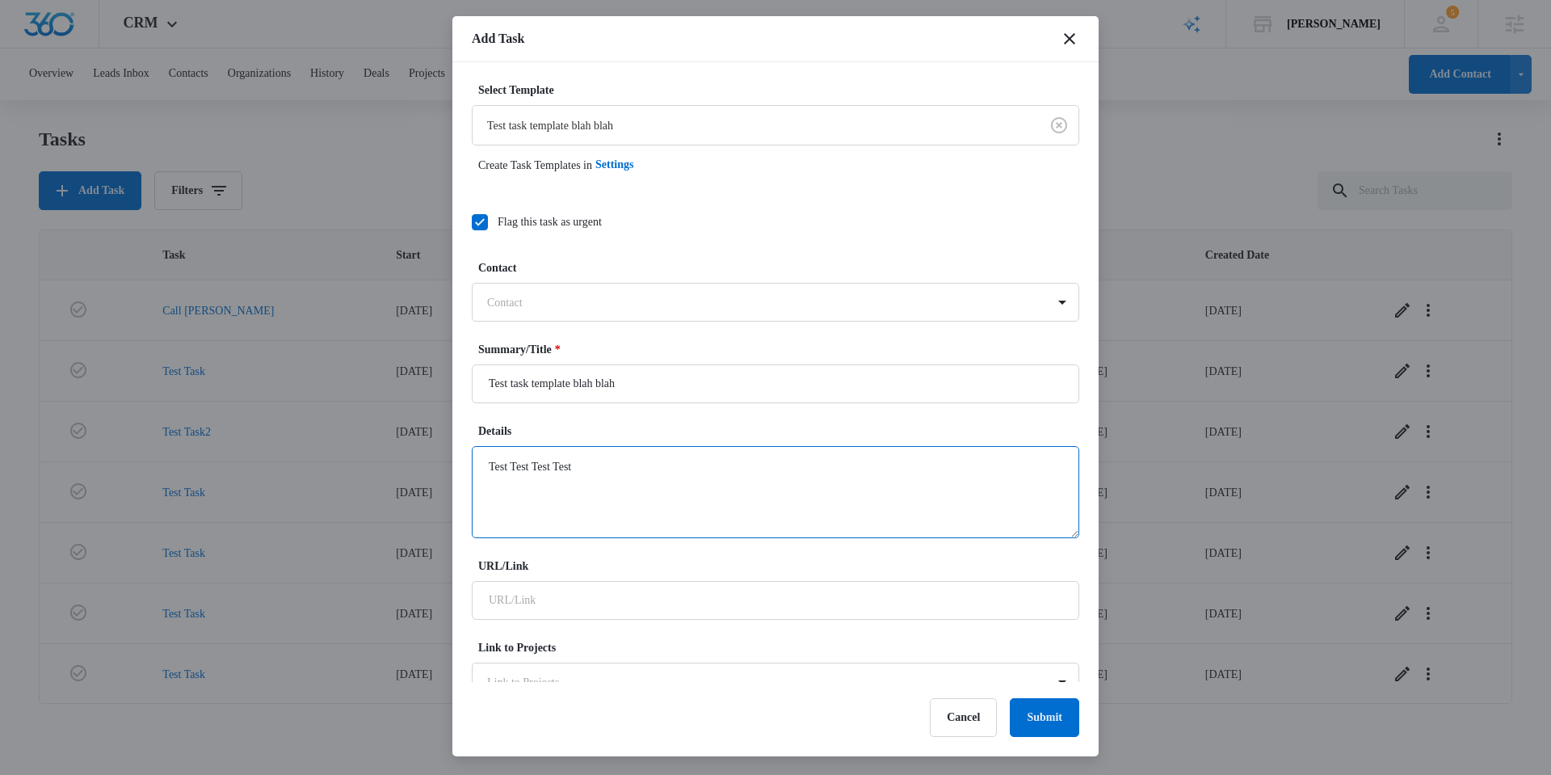
paste textarea "Test"
type textarea "[DEMOGRAPHIC_DATA]"
click at [673, 431] on label "Details" at bounding box center [781, 430] width 607 height 17
click at [673, 446] on textarea "[DEMOGRAPHIC_DATA]" at bounding box center [775, 492] width 607 height 92
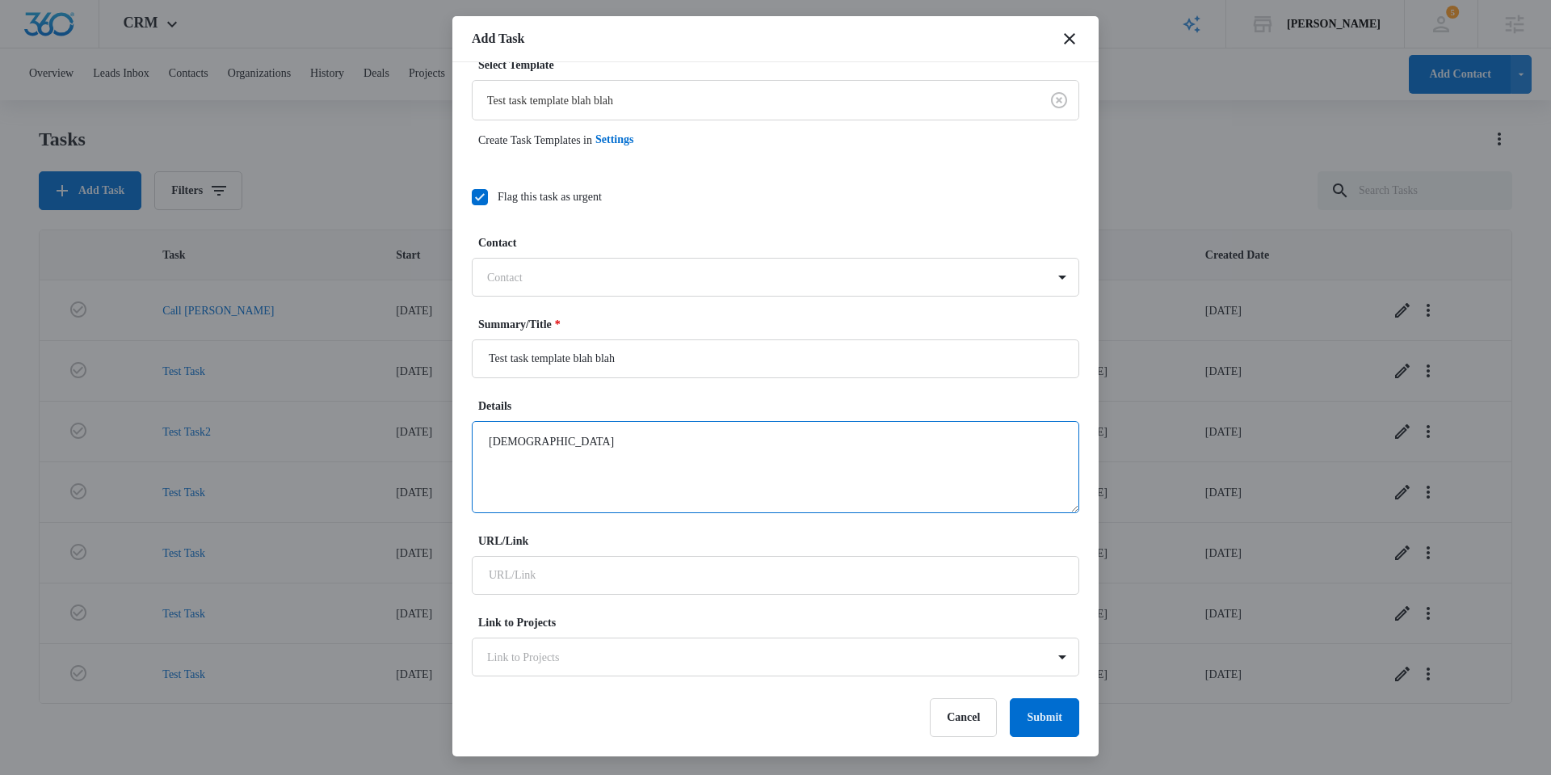
scroll to position [127, 0]
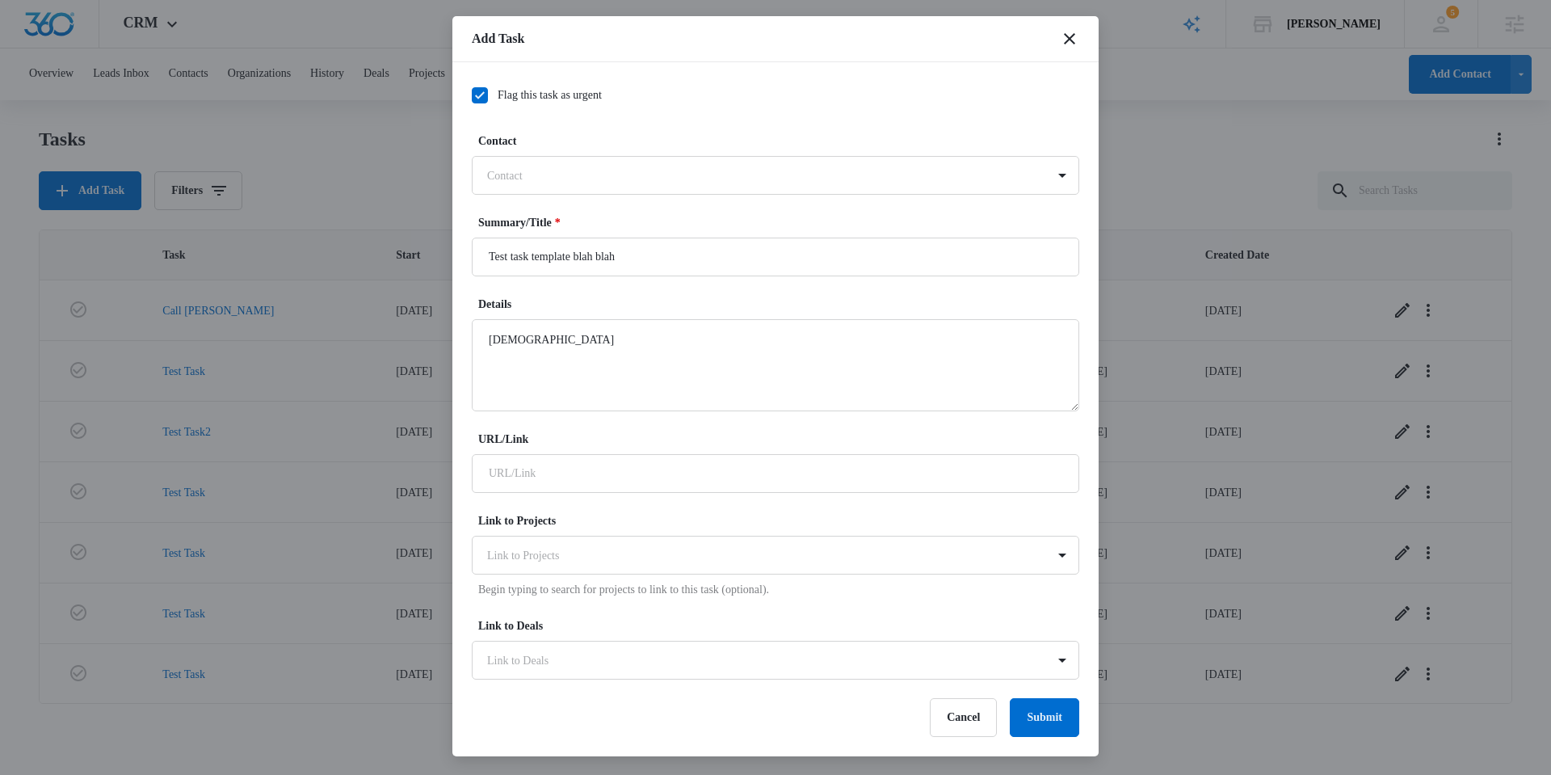
click at [644, 449] on div "URL/Link" at bounding box center [775, 462] width 607 height 62
drag, startPoint x: 644, startPoint y: 460, endPoint x: 645, endPoint y: 473, distance: 12.1
click at [644, 461] on input "URL/Link" at bounding box center [775, 473] width 607 height 39
type input "[URL][DOMAIN_NAME]"
click at [587, 433] on label "URL/Link" at bounding box center [781, 439] width 607 height 17
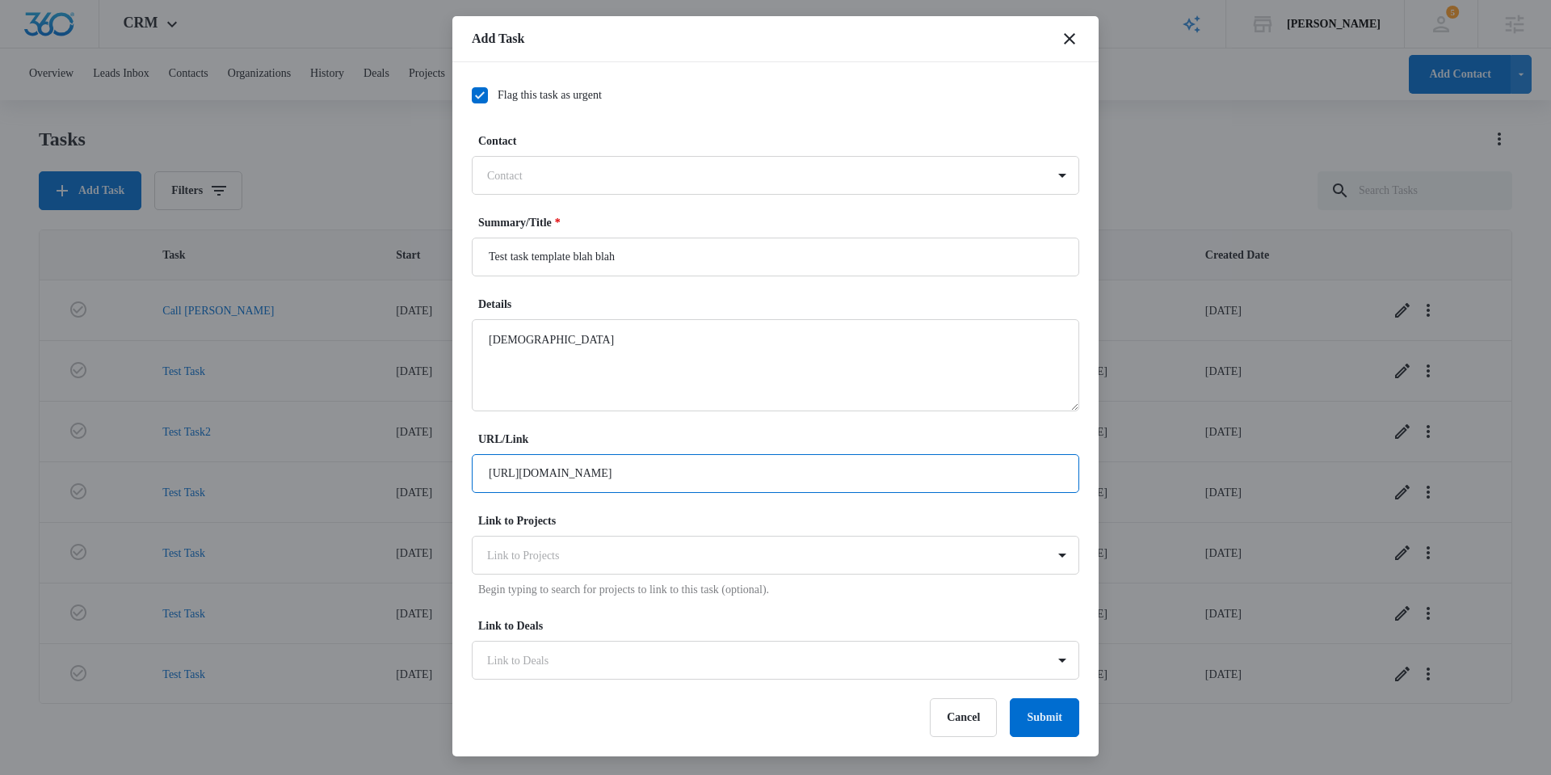
click at [587, 454] on input "[URL][DOMAIN_NAME]" at bounding box center [775, 473] width 607 height 39
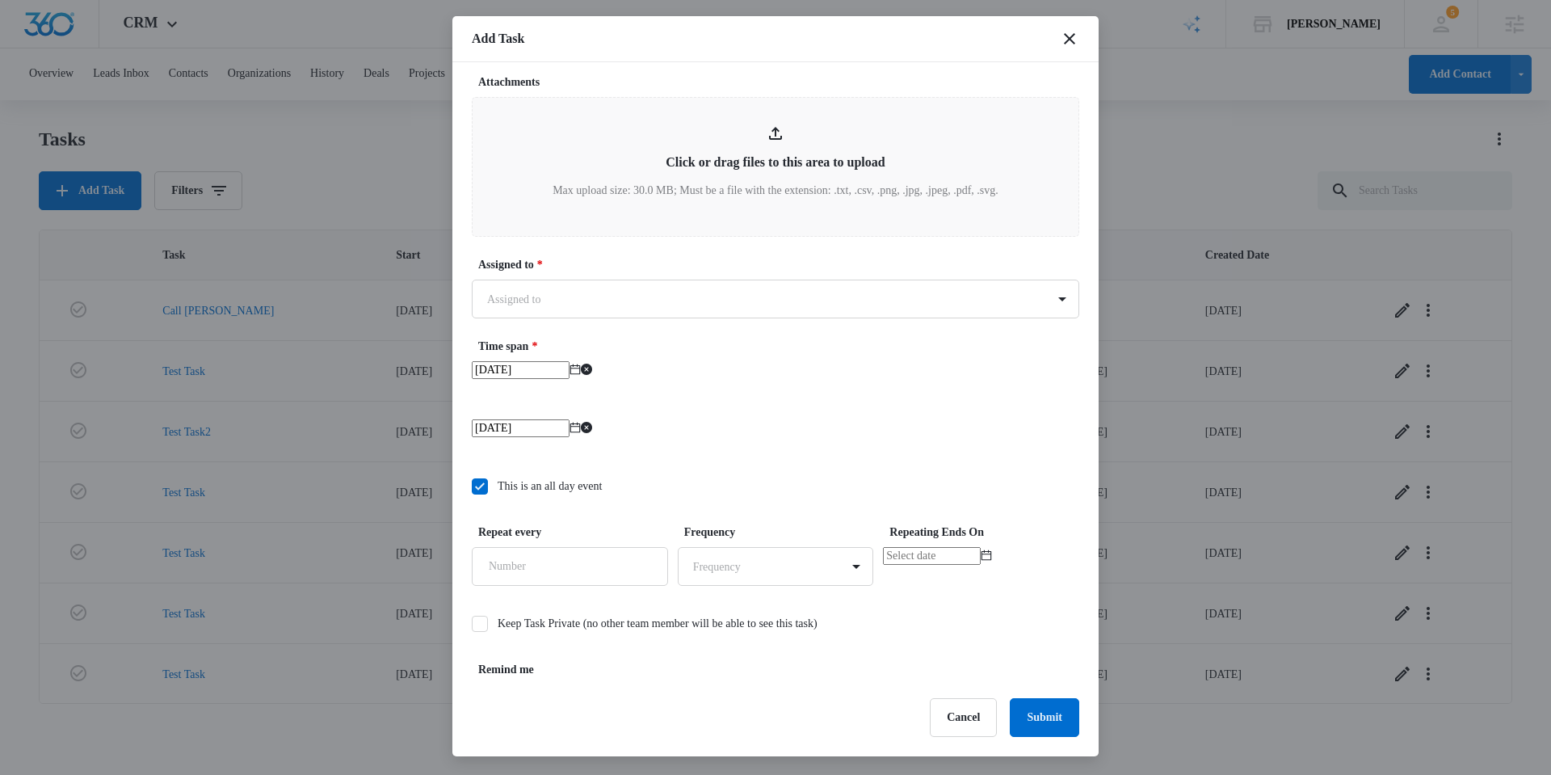
scroll to position [872, 0]
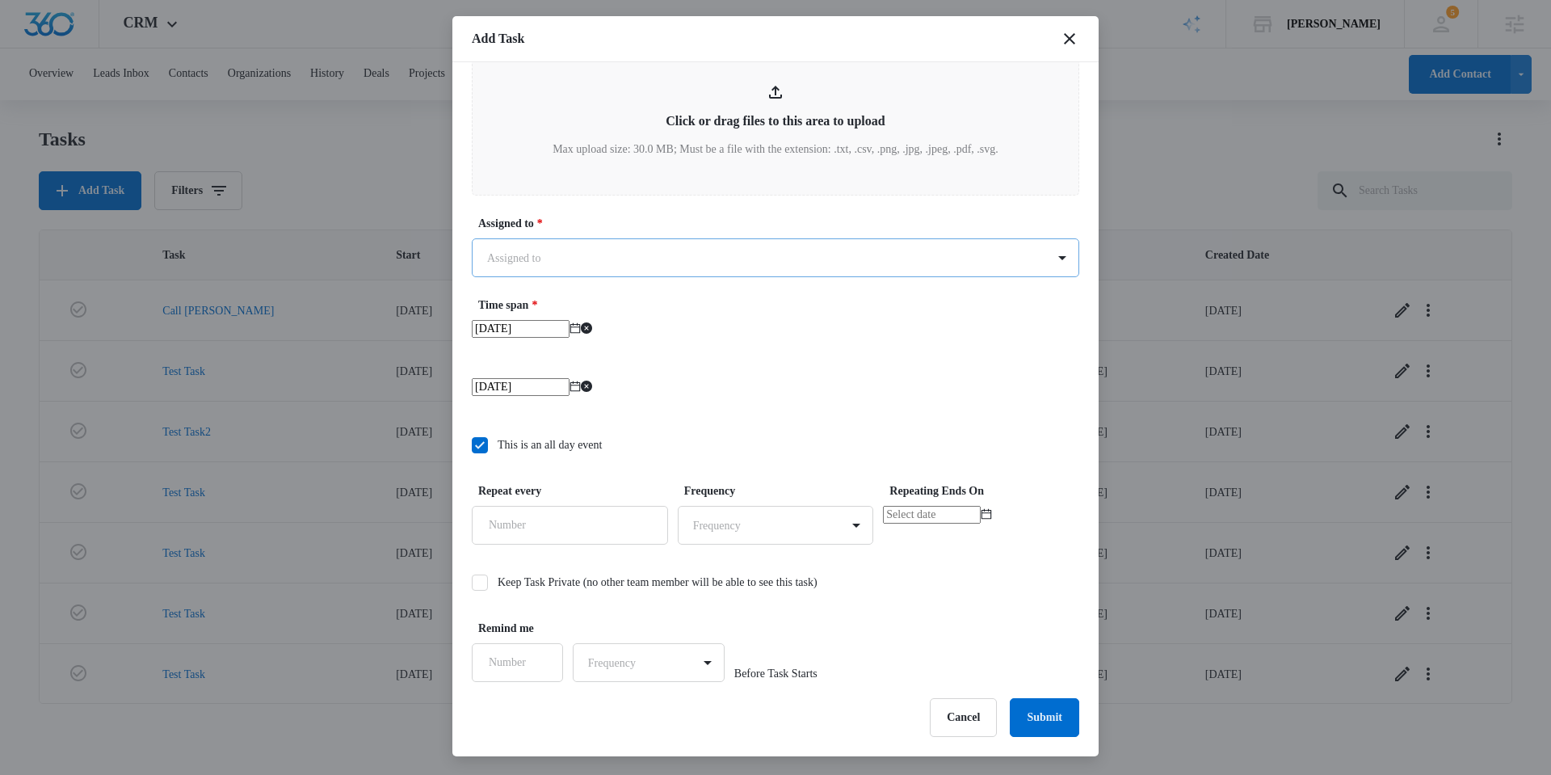
click at [597, 241] on body "CRM Apps Reputation Websites Forms CRM Email Social Shop Scheduling Payments PO…" at bounding box center [775, 386] width 1551 height 773
click at [582, 338] on div "[PERSON_NAME]" at bounding box center [767, 344] width 553 height 17
checkbox input "true"
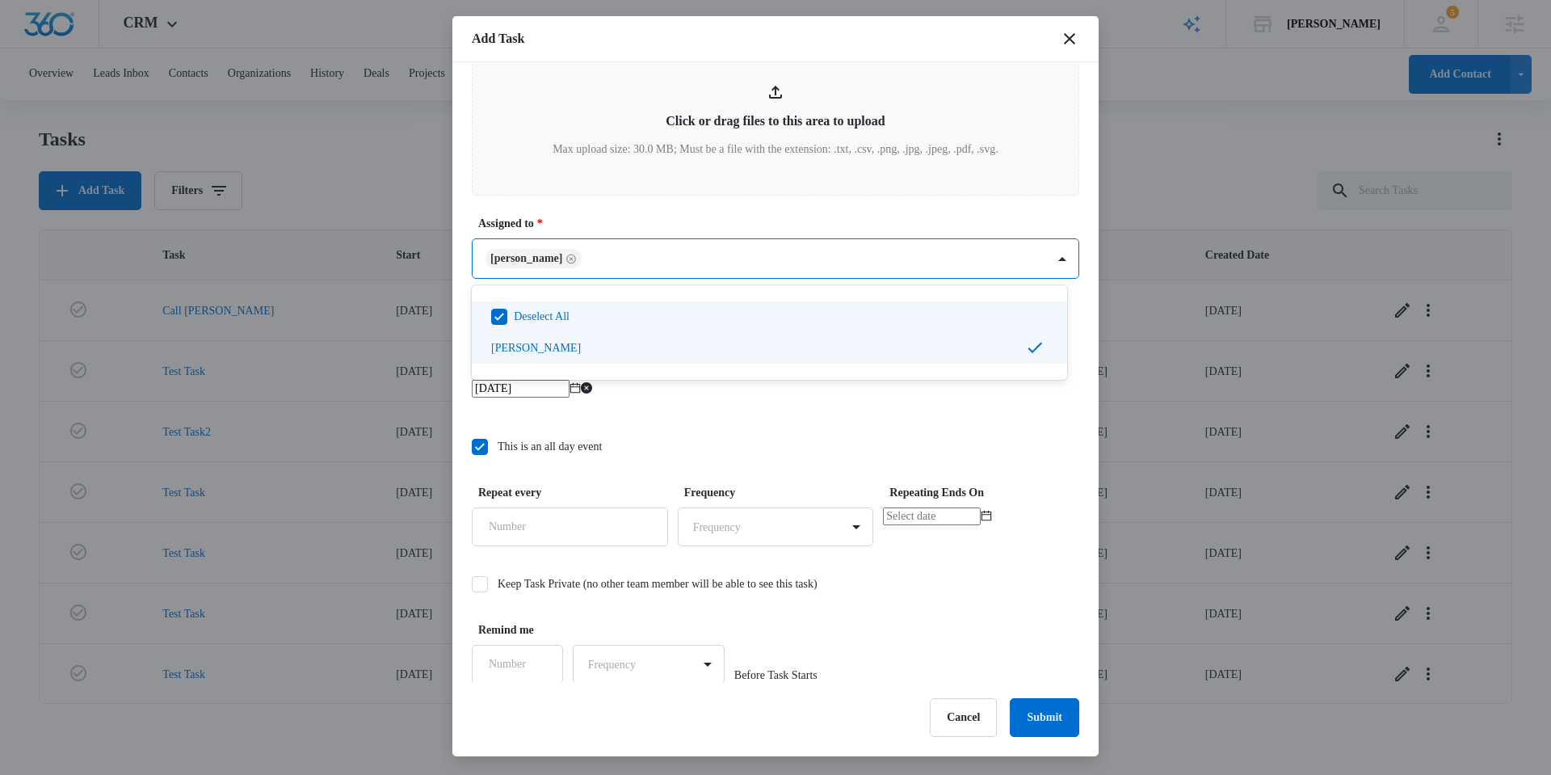
click at [729, 201] on div at bounding box center [775, 387] width 1551 height 775
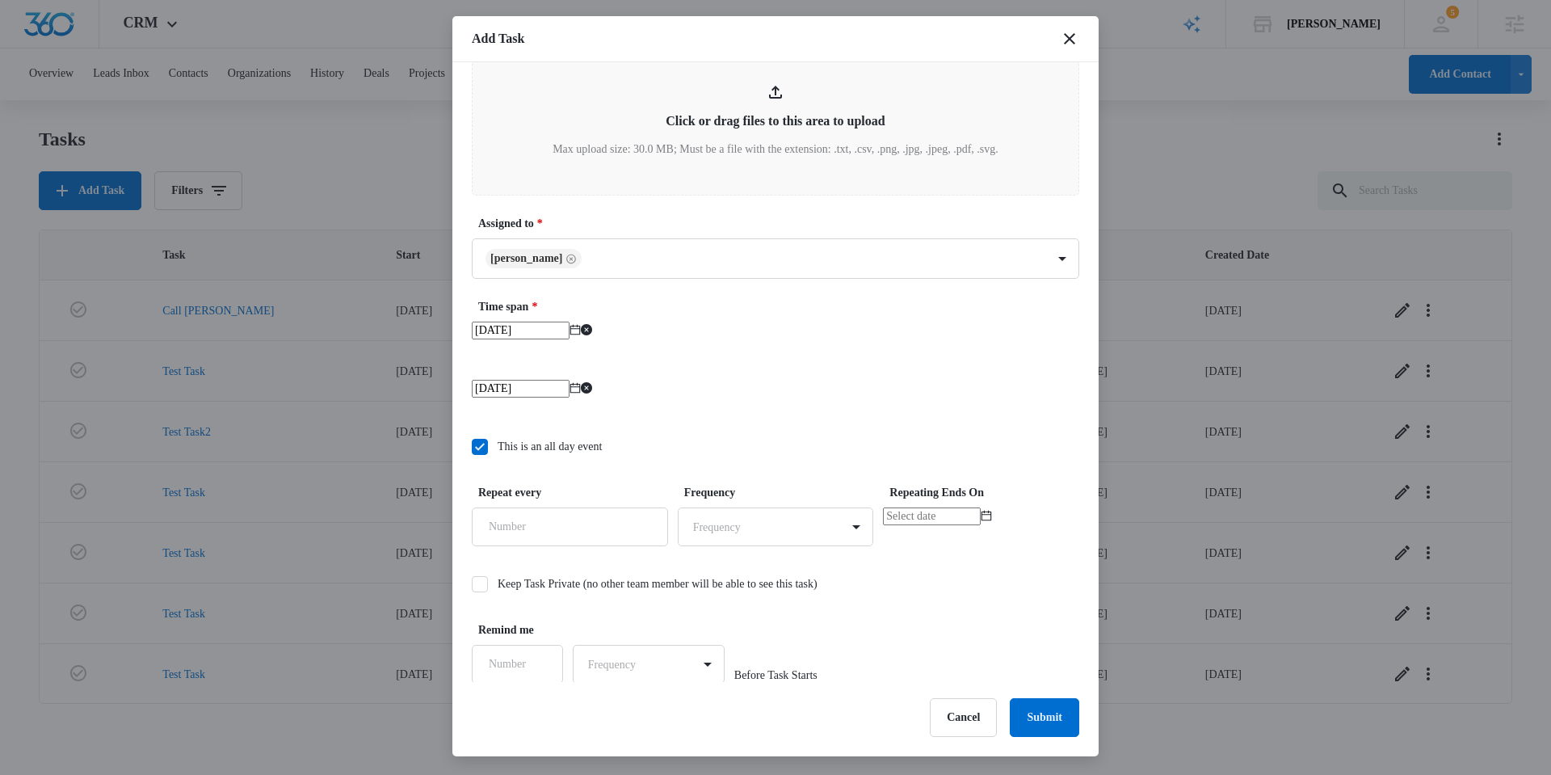
scroll to position [874, 0]
click at [1061, 713] on button "Submit" at bounding box center [1044, 717] width 69 height 39
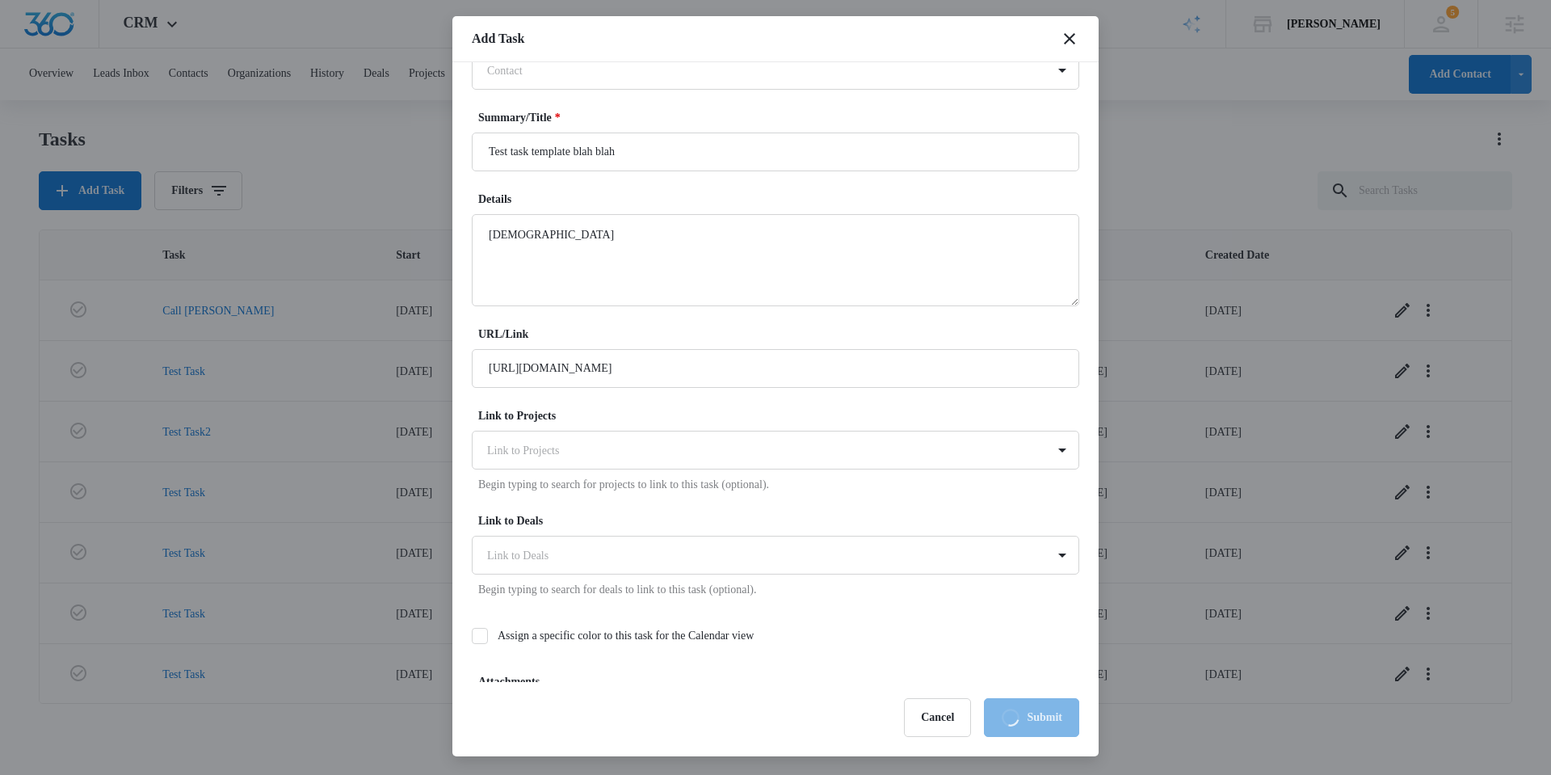
scroll to position [0, 0]
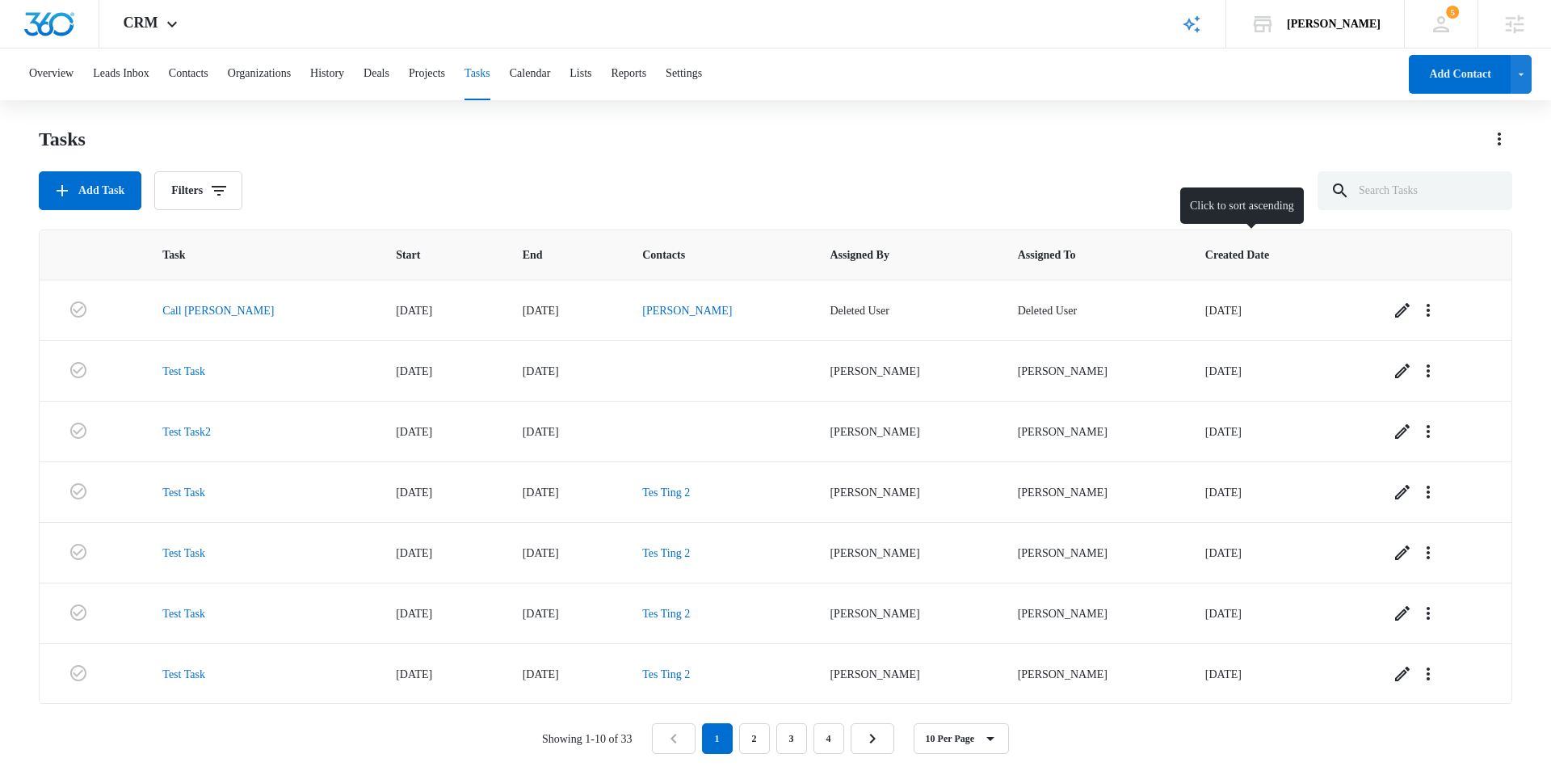
click at [1232, 243] on th "Created Date" at bounding box center [1278, 254] width 184 height 49
click at [1210, 256] on span "Created Date" at bounding box center [1266, 254] width 122 height 17
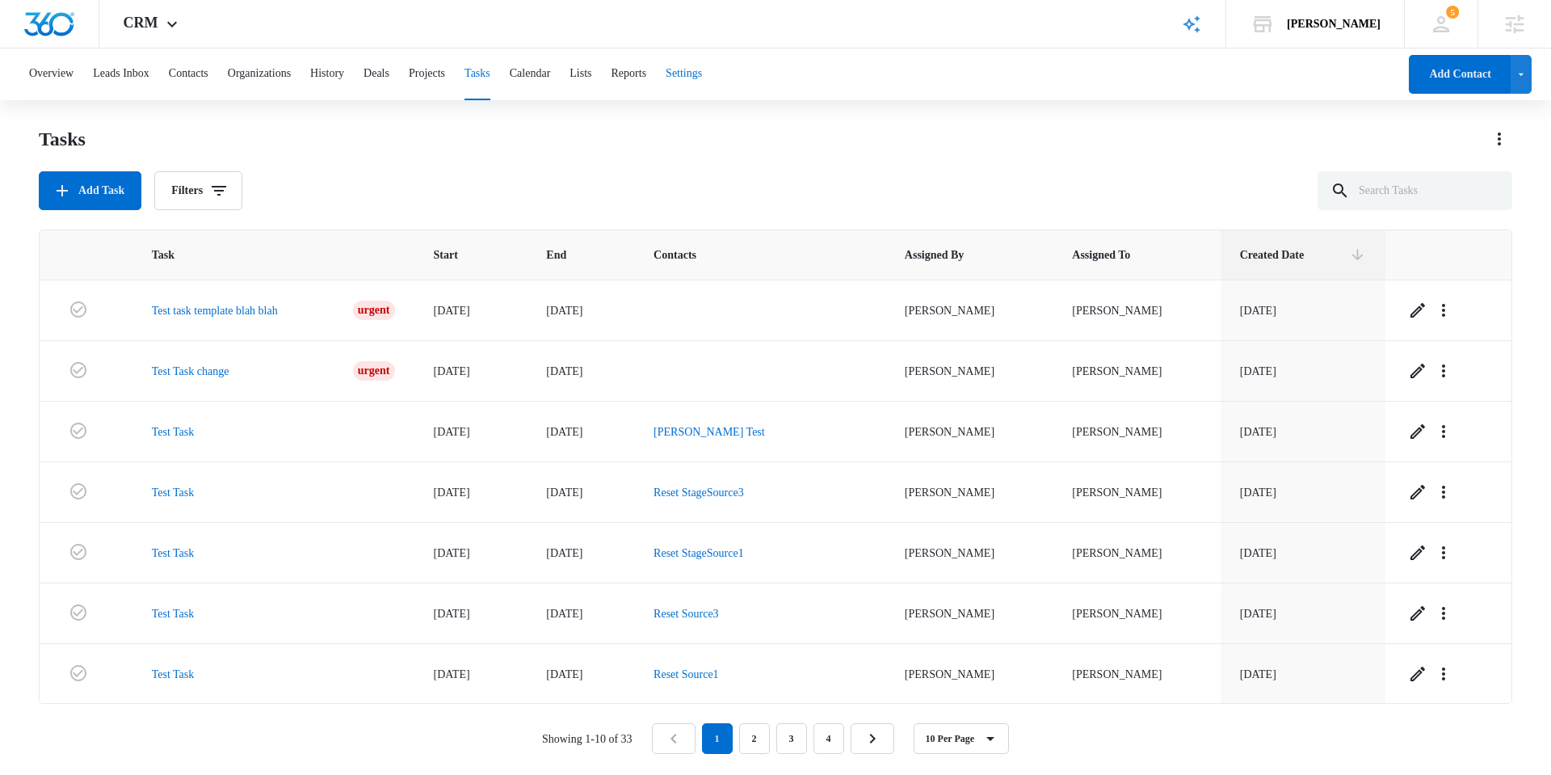
click at [702, 75] on button "Settings" at bounding box center [684, 74] width 36 height 52
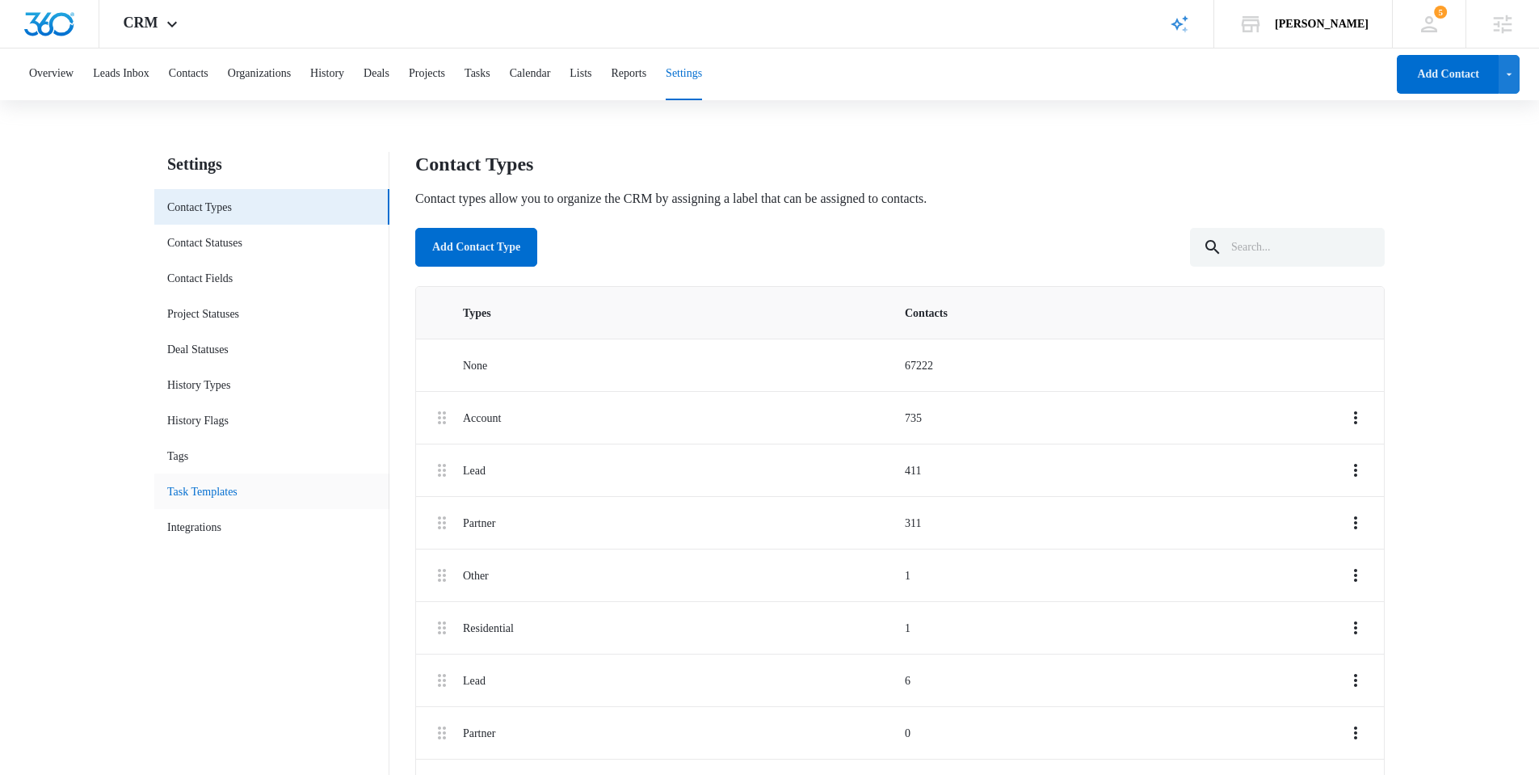
click at [229, 492] on link "Task Templates" at bounding box center [202, 491] width 70 height 17
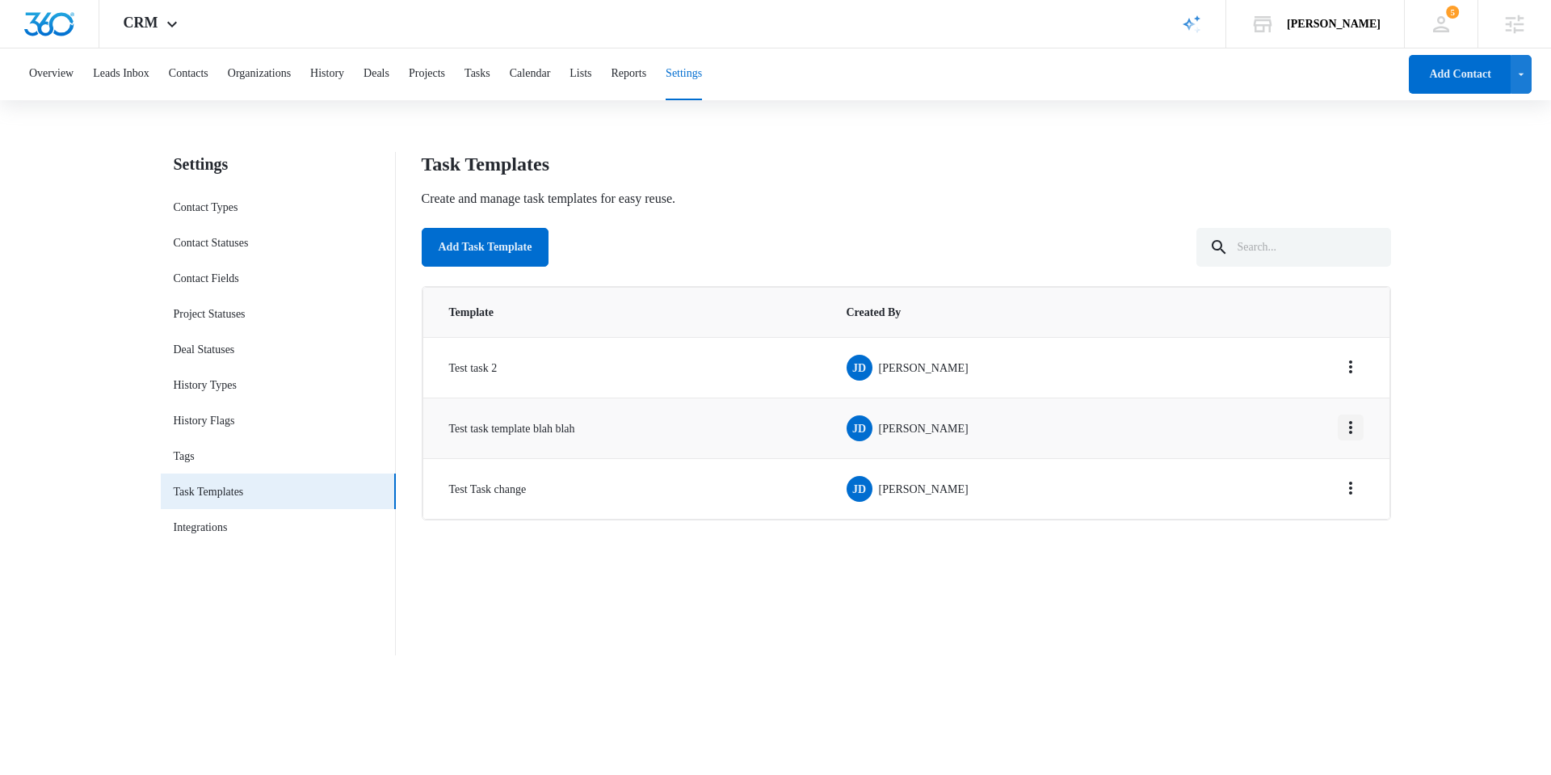
click at [1354, 427] on icon "Overflow Menu" at bounding box center [1350, 427] width 19 height 19
click at [1334, 460] on button "Edit" at bounding box center [1319, 472] width 88 height 24
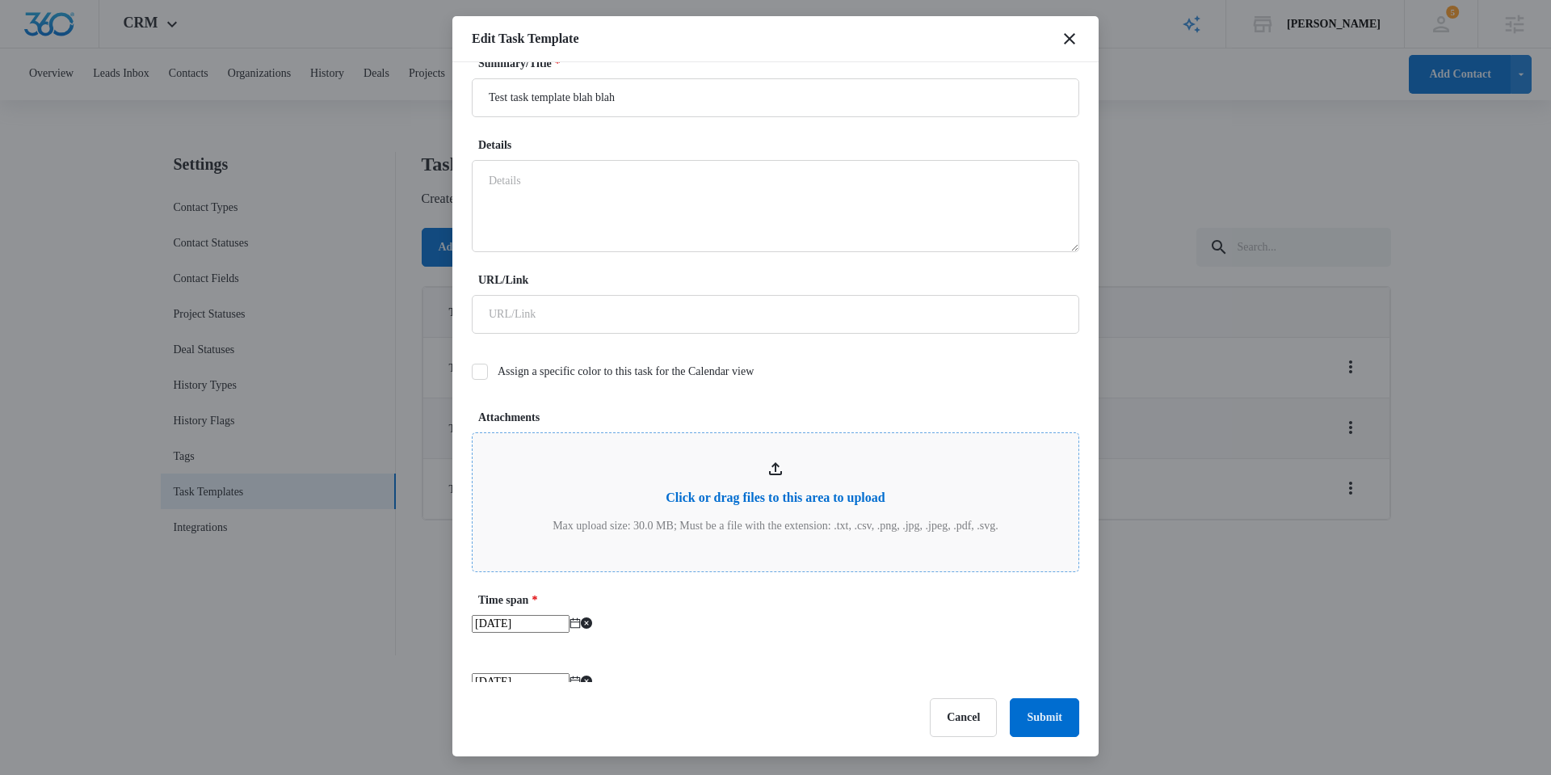
scroll to position [214, 0]
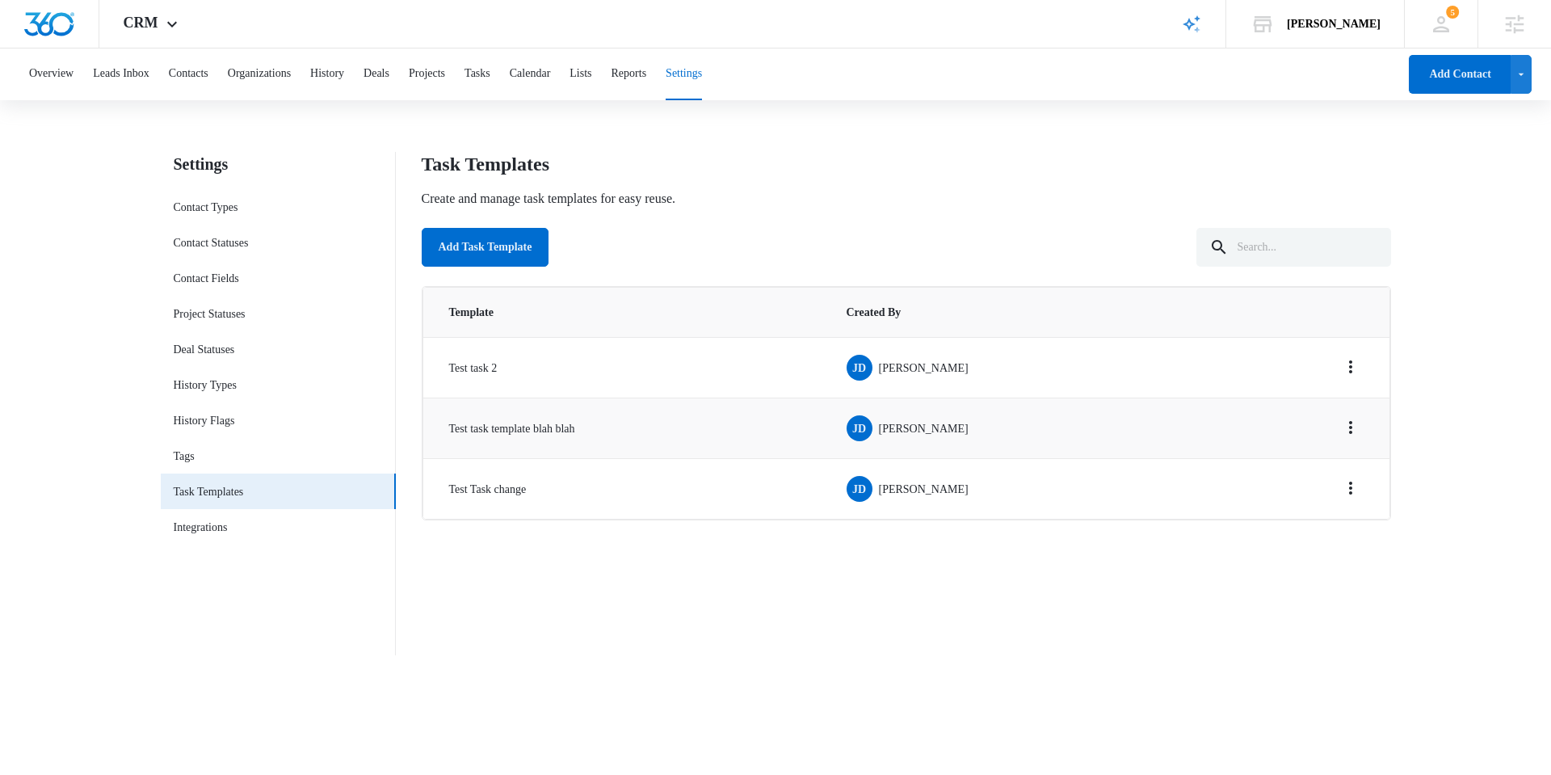
click at [590, 674] on body "CRM Apps Reputation Websites Forms CRM Email Social Shop Scheduling Payments PO…" at bounding box center [775, 337] width 1551 height 674
click at [118, 30] on div "CRM Apps Reputation Websites Forms CRM Email Social Shop Scheduling Payments PO…" at bounding box center [152, 24] width 107 height 48
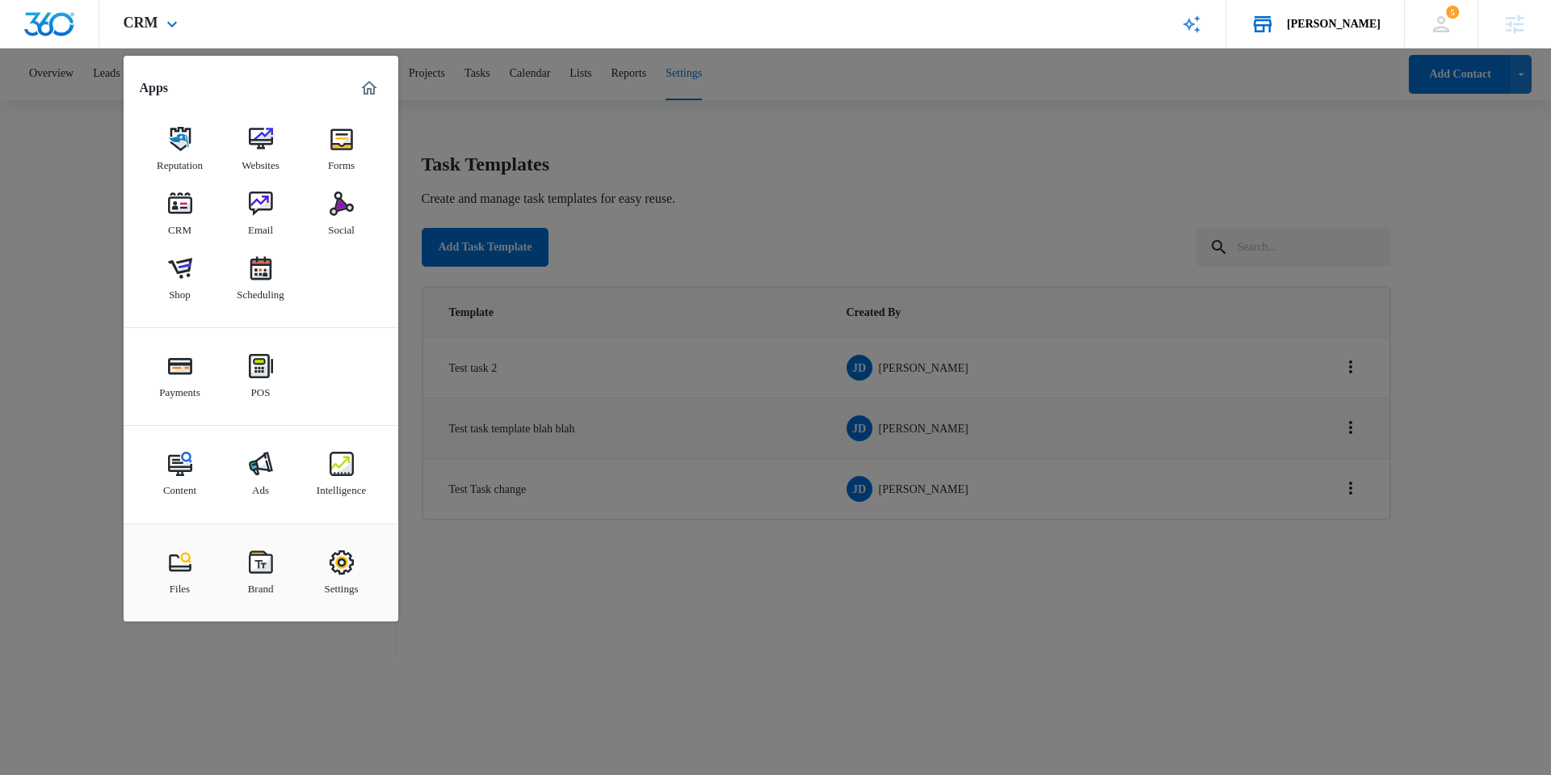
click at [1275, 32] on icon at bounding box center [1262, 24] width 24 height 24
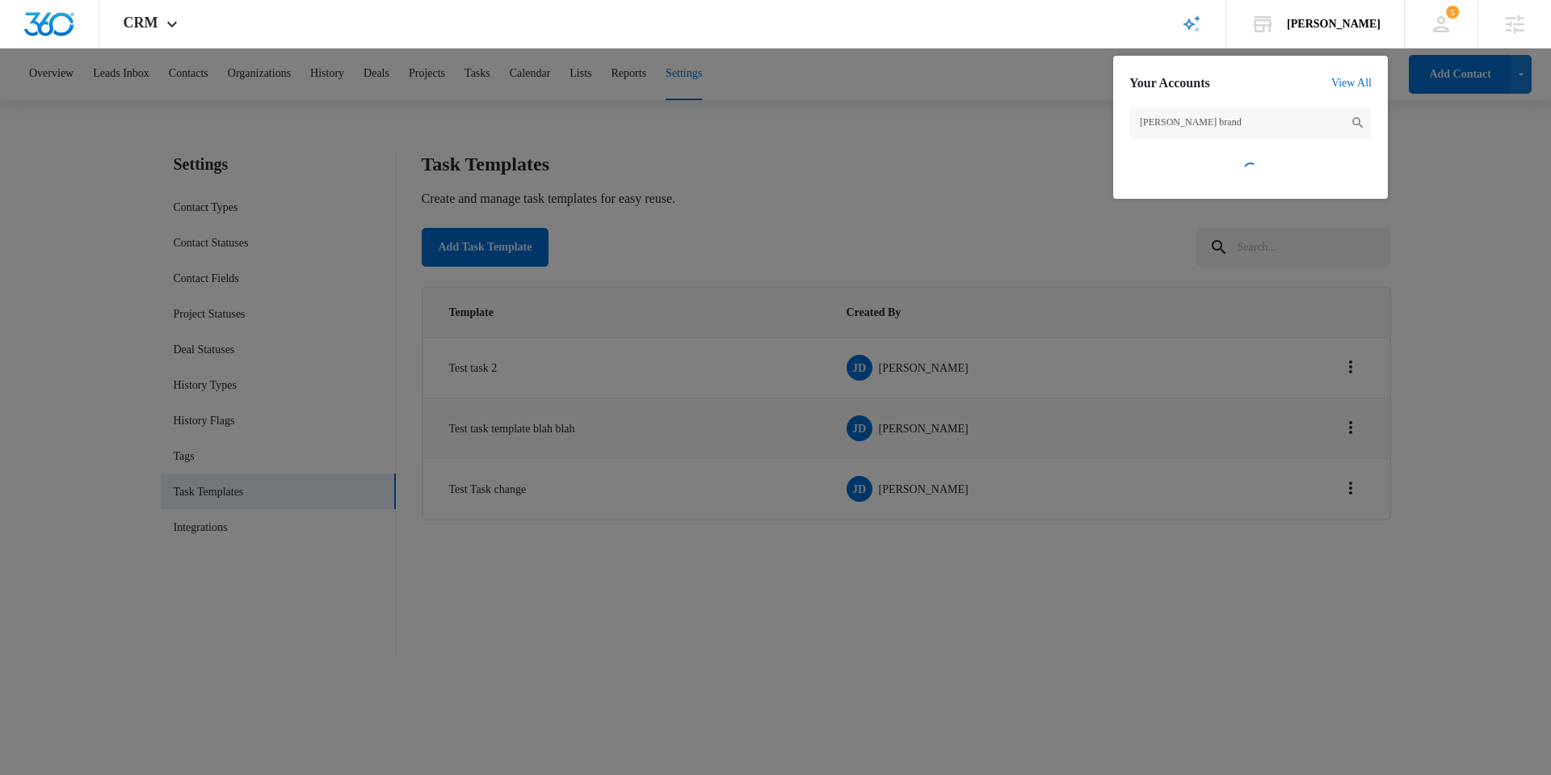
scroll to position [0, 0]
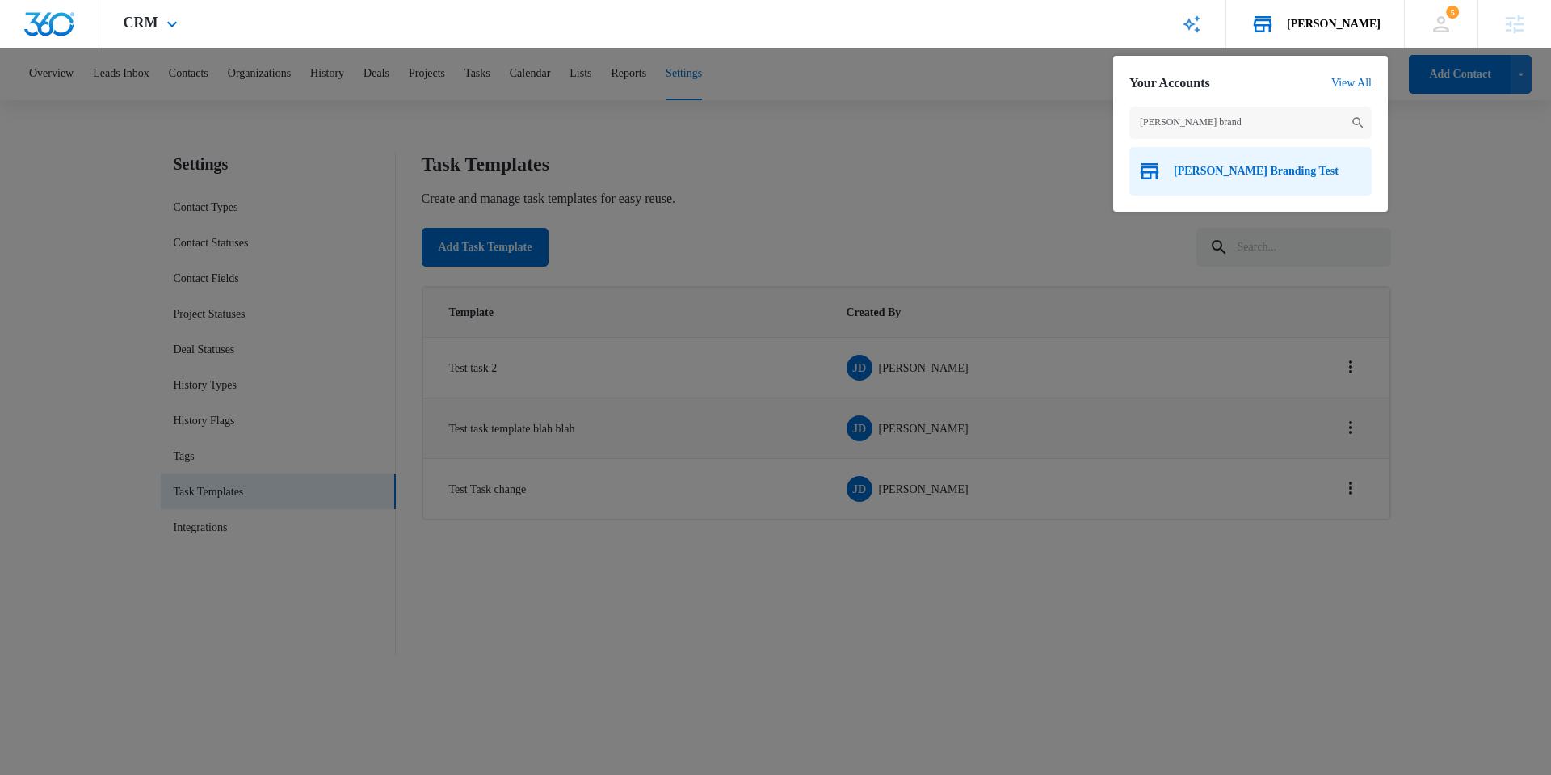
type input "[PERSON_NAME] brand"
click at [1246, 173] on span "[PERSON_NAME] Branding Test" at bounding box center [1256, 171] width 165 height 13
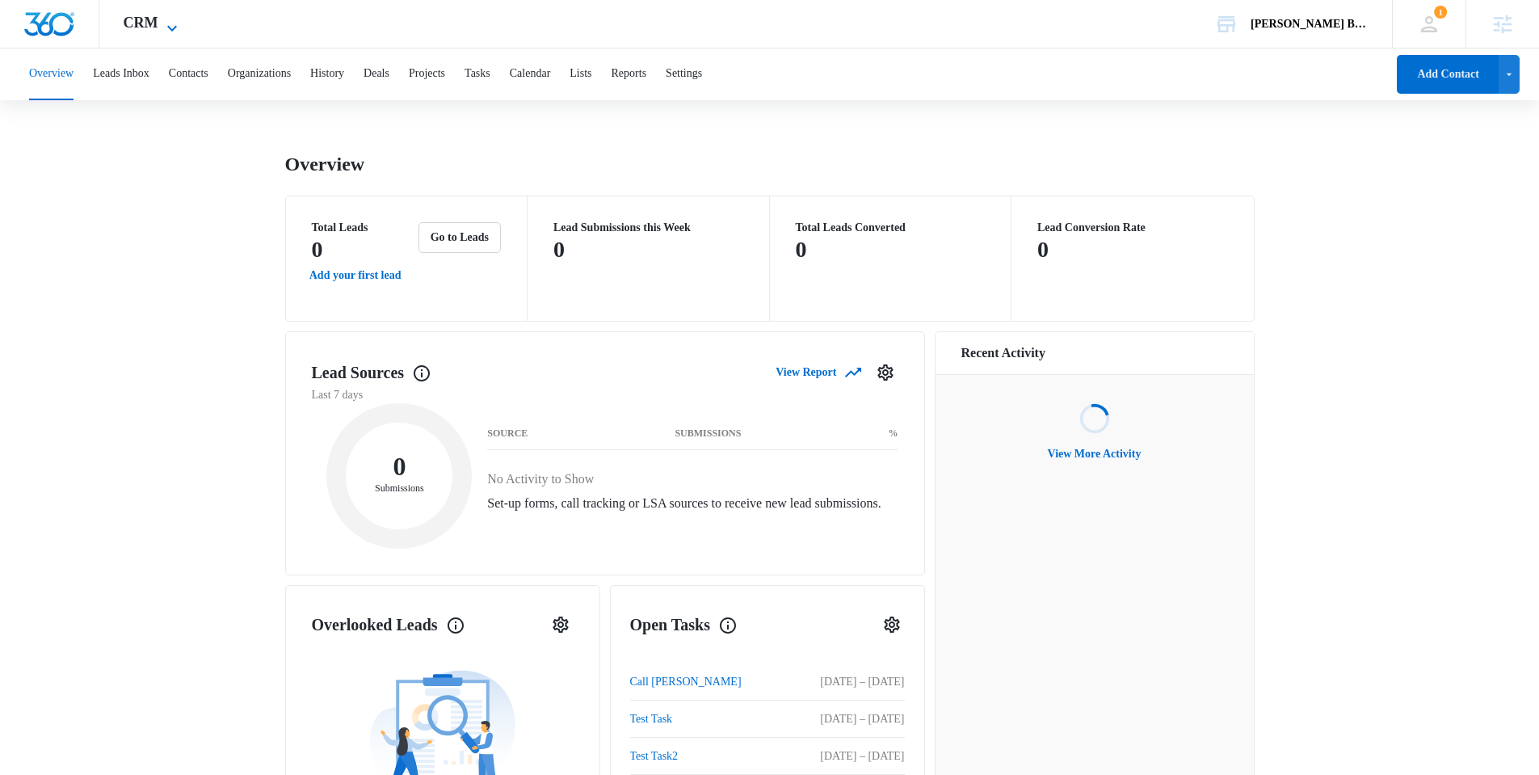
click at [130, 23] on span "CRM" at bounding box center [141, 23] width 35 height 17
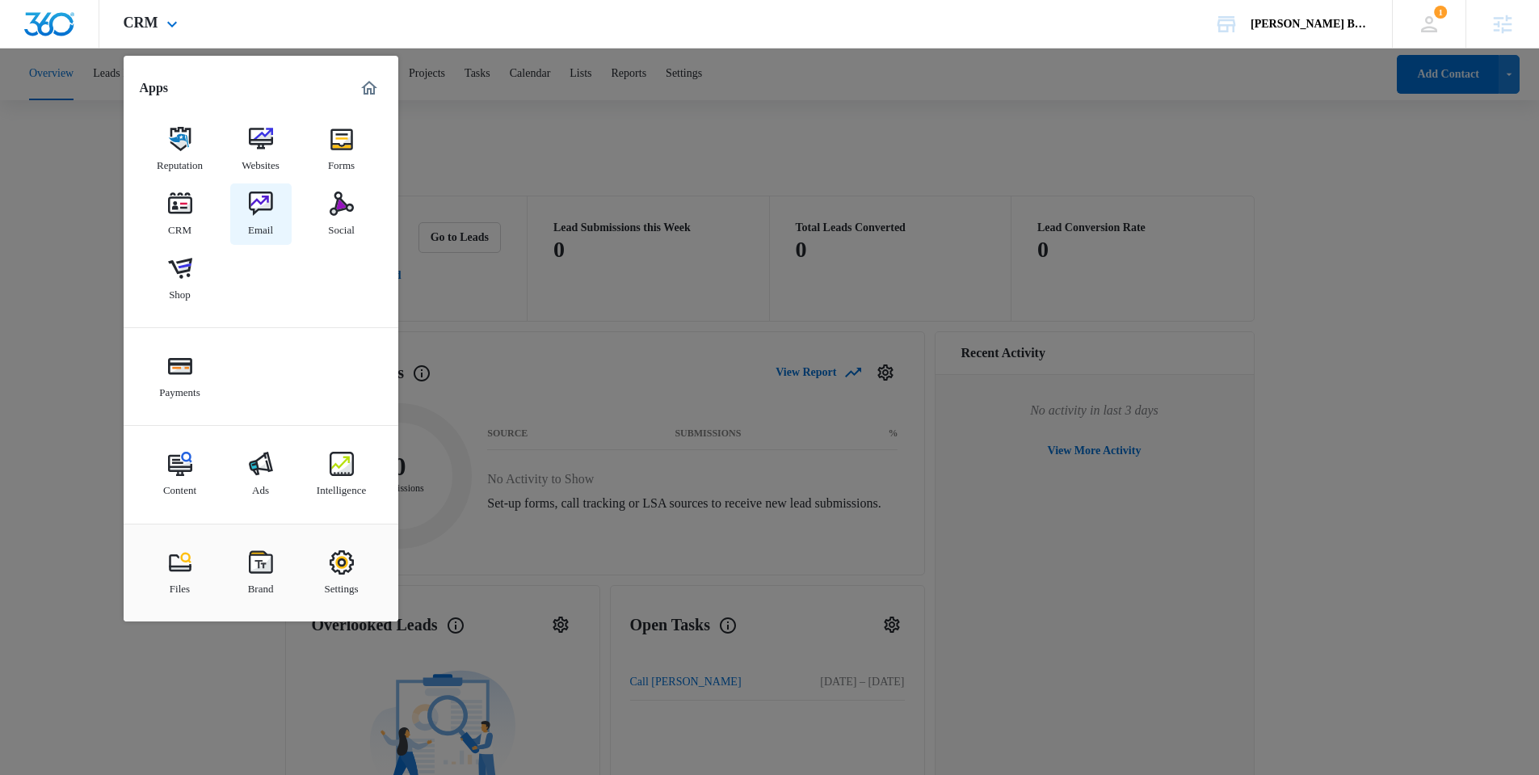
click at [258, 223] on div "Email" at bounding box center [260, 226] width 25 height 21
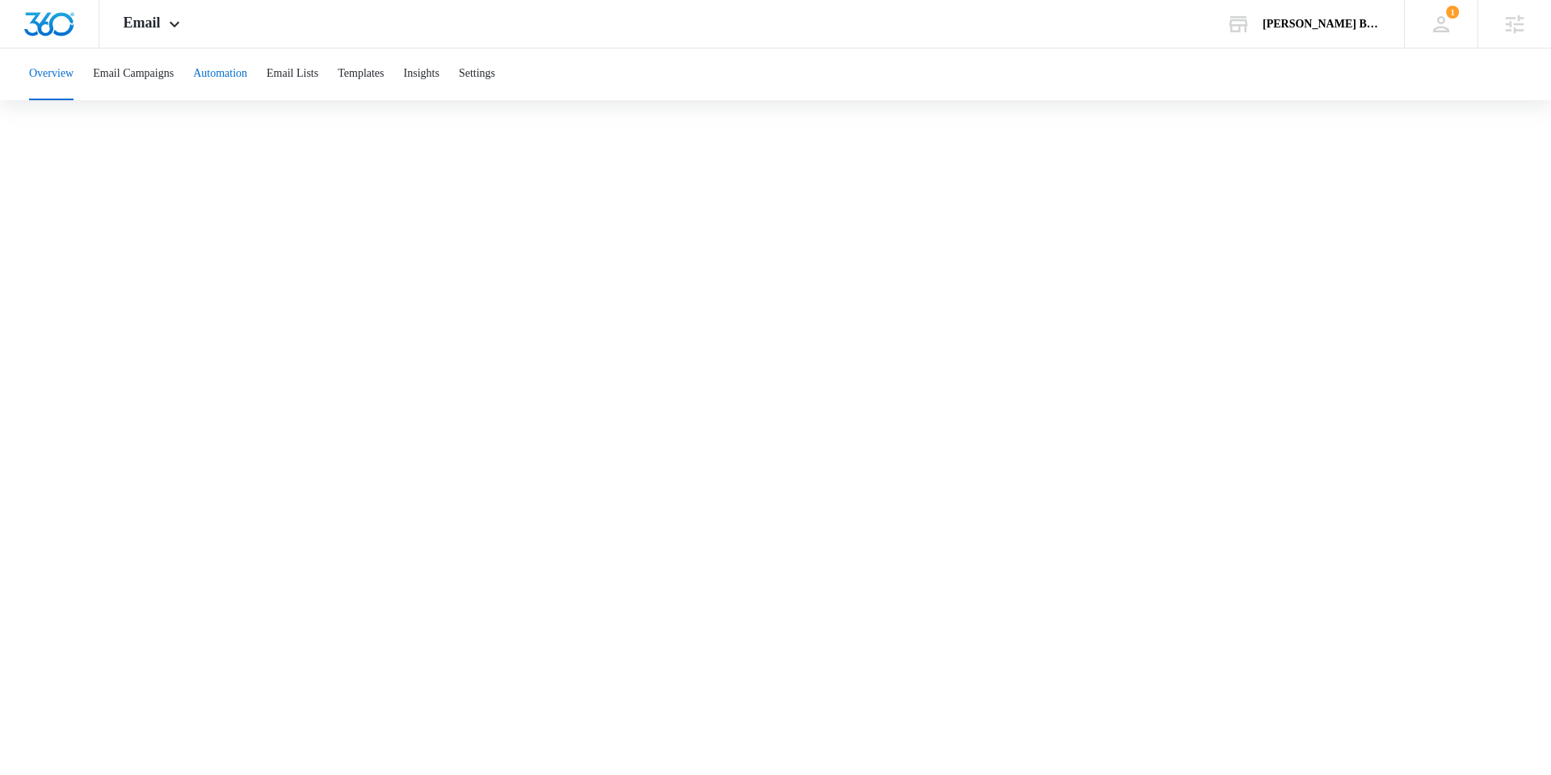
click at [231, 95] on button "Automation" at bounding box center [220, 74] width 54 height 52
